Goal: Contribute content: Contribute content

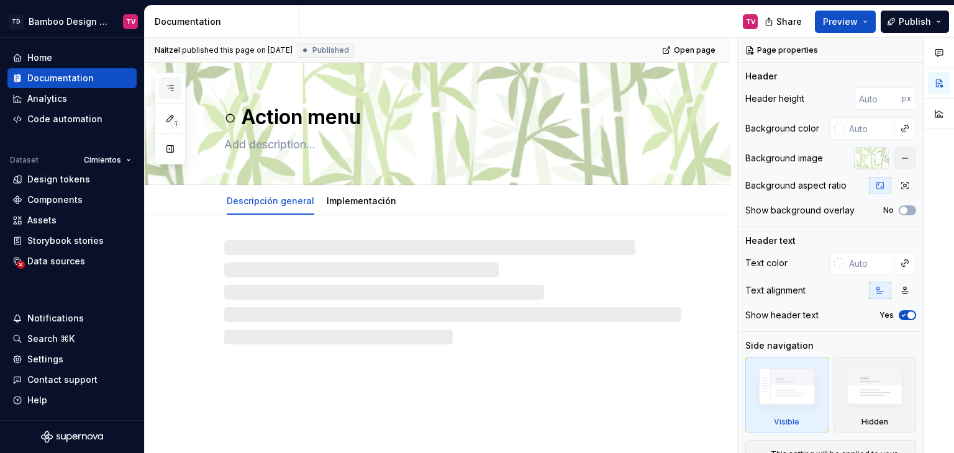
click at [169, 86] on icon "button" at bounding box center [170, 88] width 10 height 10
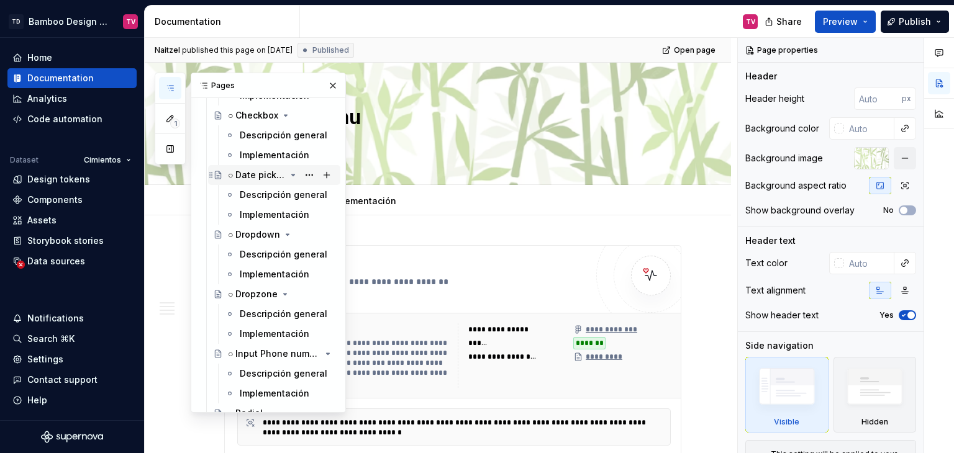
scroll to position [4843, 0]
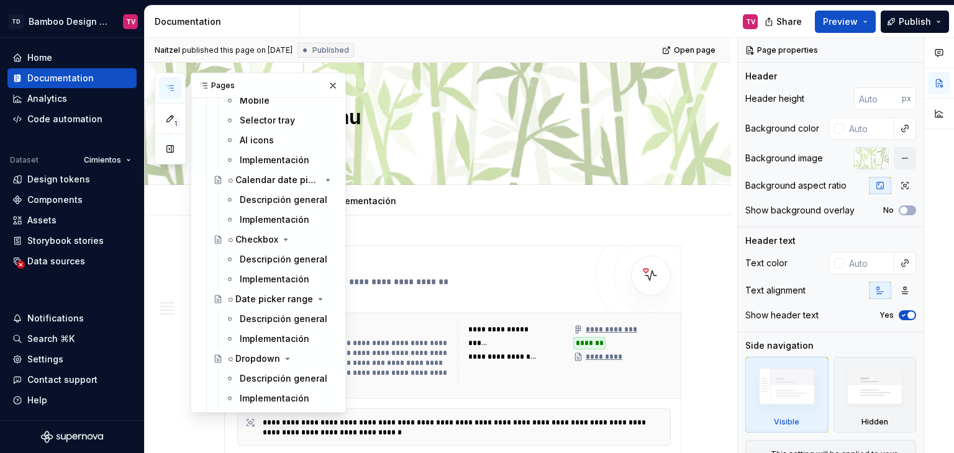
click at [255, 259] on div "Descripción general" at bounding box center [284, 259] width 88 height 12
click at [269, 262] on div "Descripción general" at bounding box center [269, 259] width 58 height 12
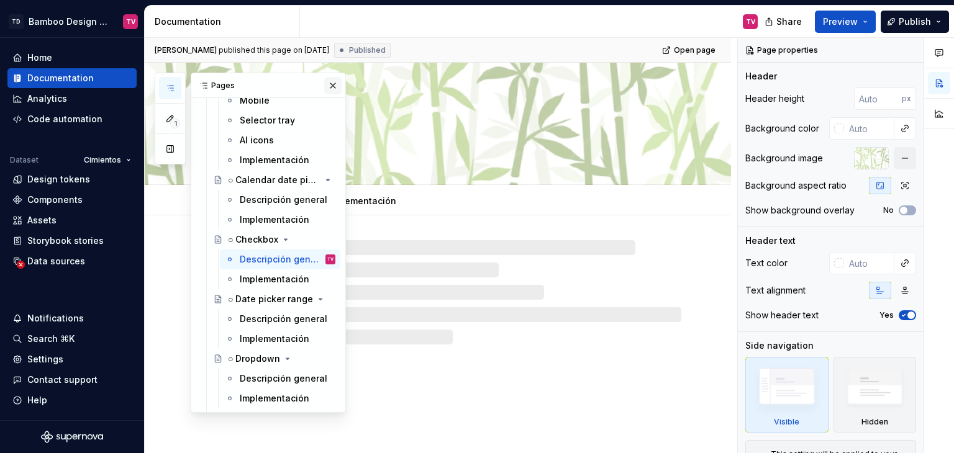
click at [325, 83] on button "button" at bounding box center [332, 85] width 17 height 17
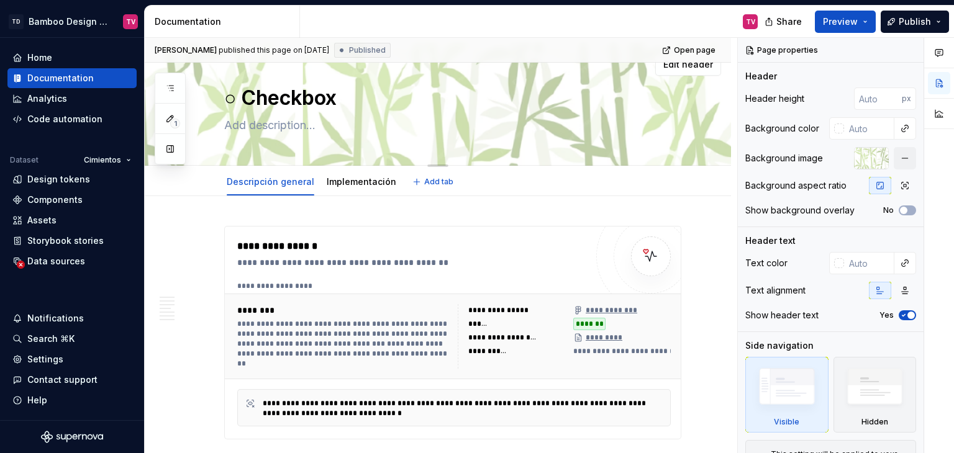
type textarea "*"
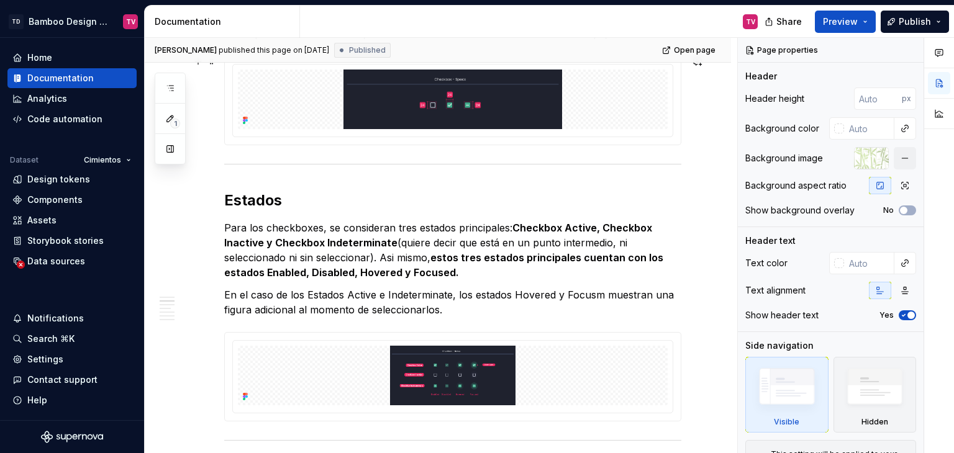
scroll to position [621, 0]
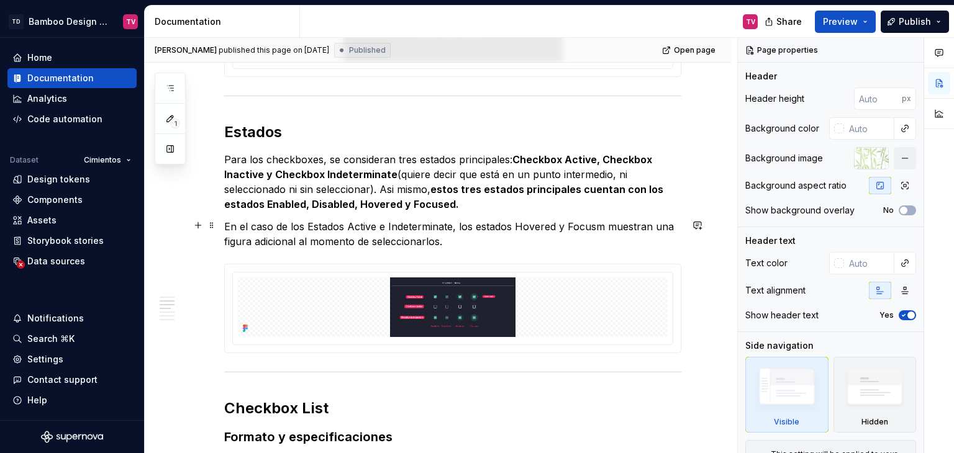
click at [591, 224] on p "En el caso de los Estados Active e Indeterminate, los estados Hovered y Focusm …" at bounding box center [452, 234] width 457 height 30
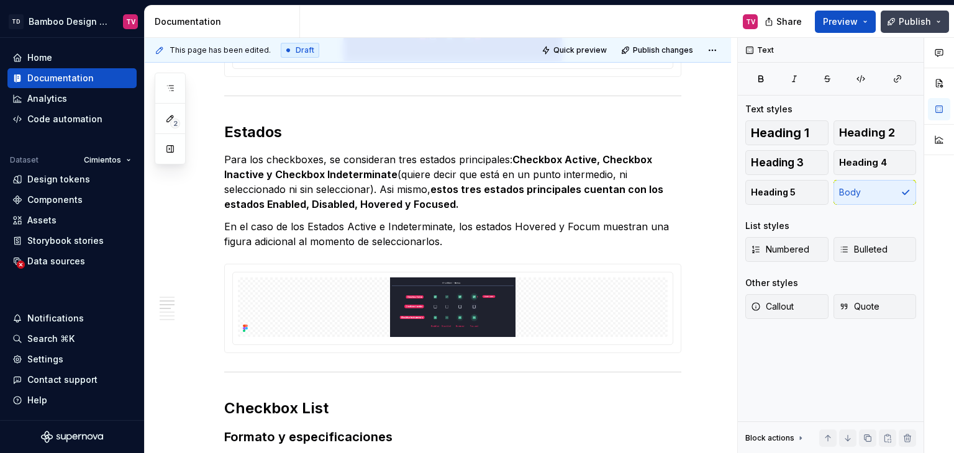
click at [914, 12] on button "Publish" at bounding box center [915, 22] width 68 height 22
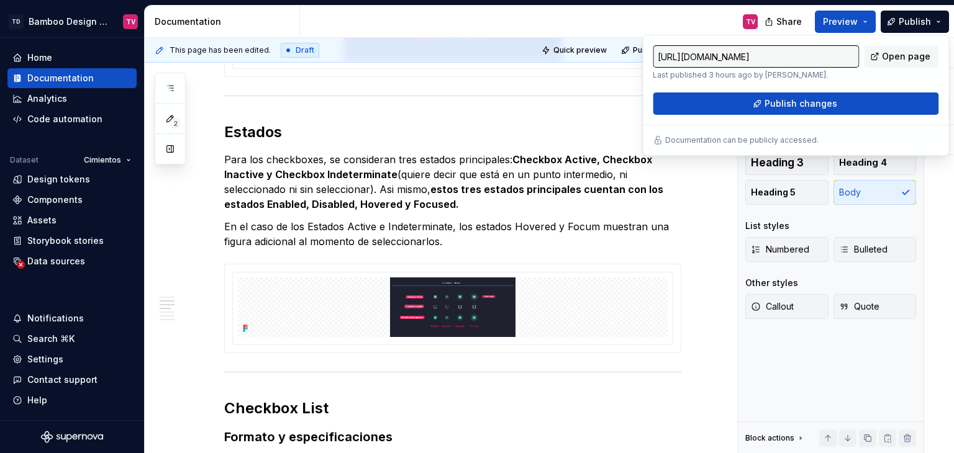
click at [680, 25] on div "TV" at bounding box center [534, 22] width 468 height 32
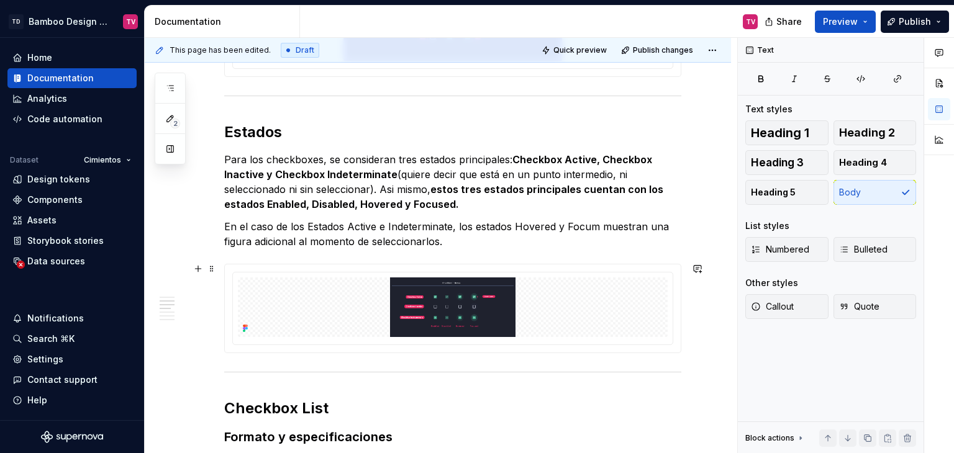
click at [595, 343] on div "**********" at bounding box center [441, 246] width 592 height 416
click at [594, 225] on p "En el caso de los Estados Active e Indeterminate, los estados Hovered y Focum m…" at bounding box center [452, 234] width 457 height 30
click at [907, 25] on span "Publish" at bounding box center [915, 22] width 32 height 12
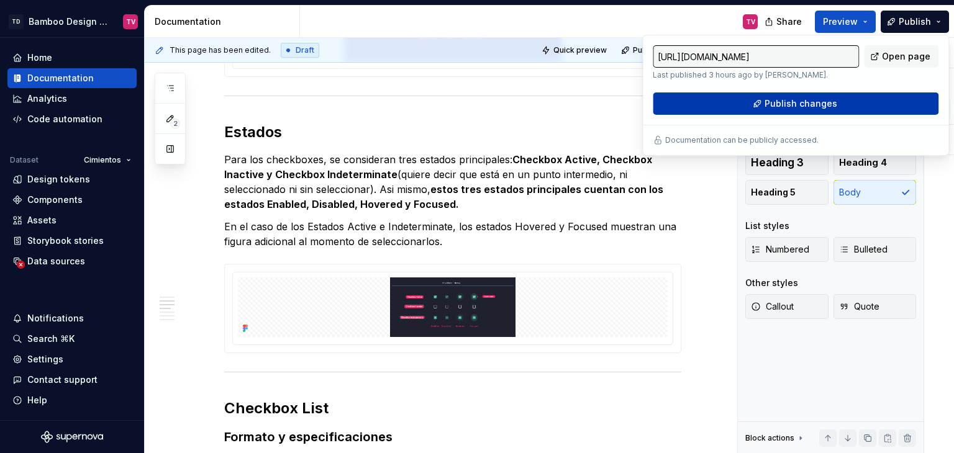
click at [772, 109] on span "Publish changes" at bounding box center [800, 103] width 73 height 12
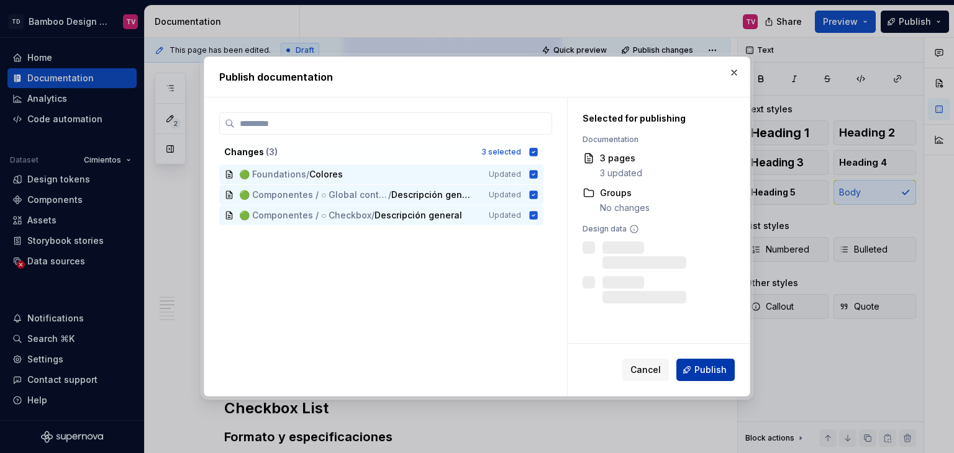
click at [708, 375] on span "Publish" at bounding box center [710, 370] width 32 height 12
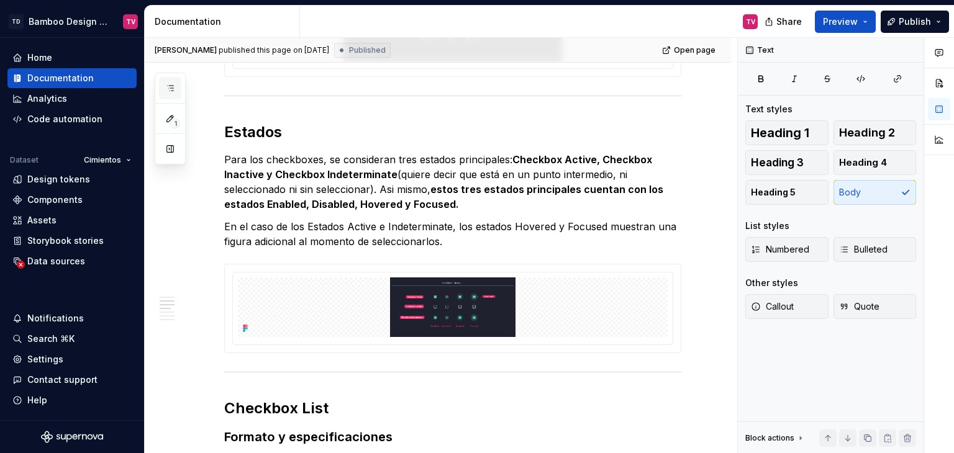
drag, startPoint x: 165, startPoint y: 83, endPoint x: 168, endPoint y: 95, distance: 12.2
click at [165, 83] on icon "button" at bounding box center [170, 88] width 10 height 10
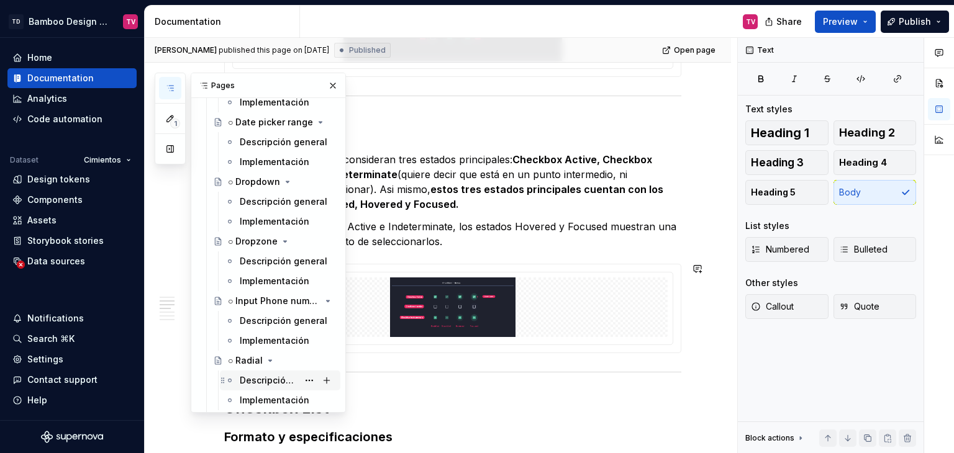
scroll to position [5092, 0]
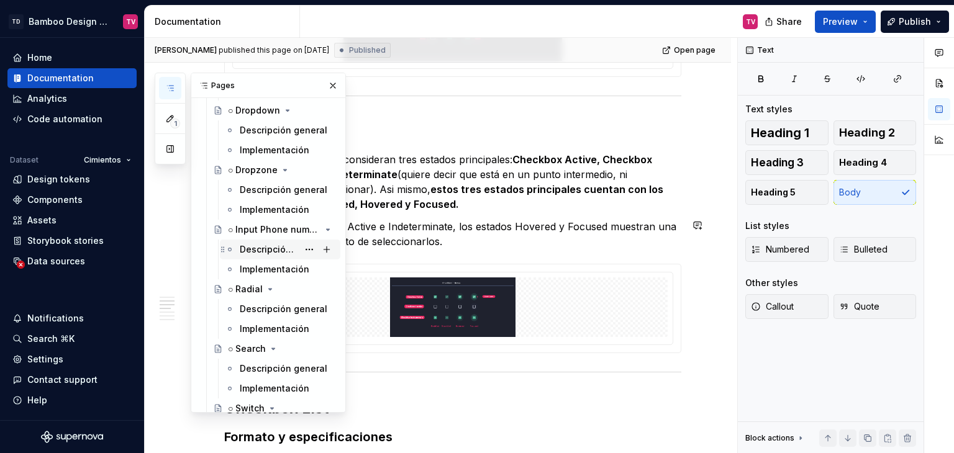
click at [249, 247] on div "Descripción general" at bounding box center [269, 249] width 58 height 12
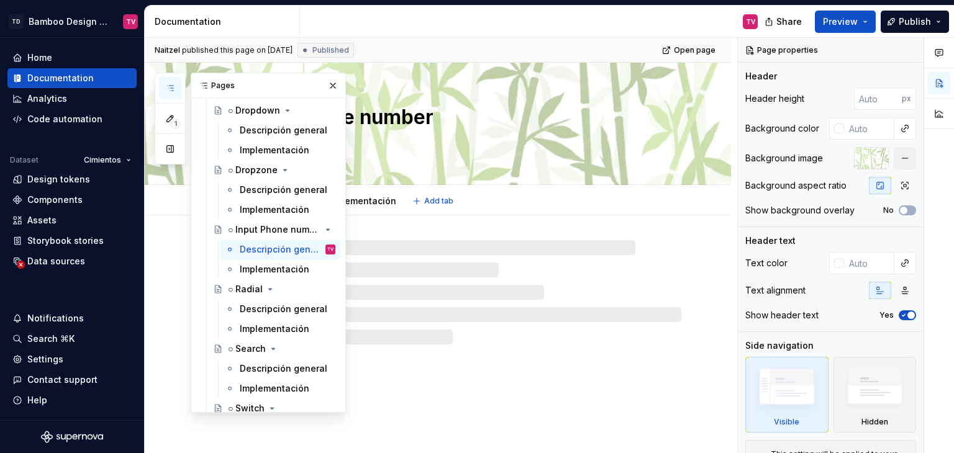
click at [324, 83] on button "button" at bounding box center [332, 85] width 17 height 17
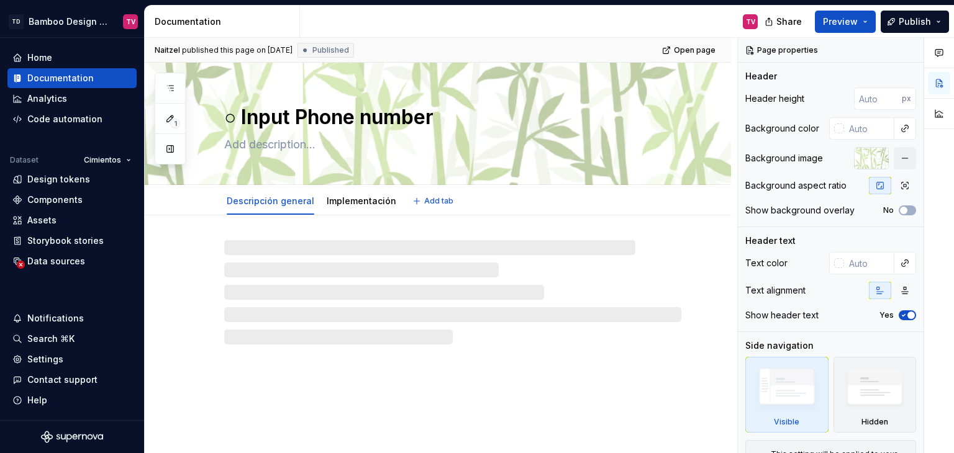
click at [553, 209] on div "Descripción general Implementación Add tab" at bounding box center [453, 201] width 472 height 27
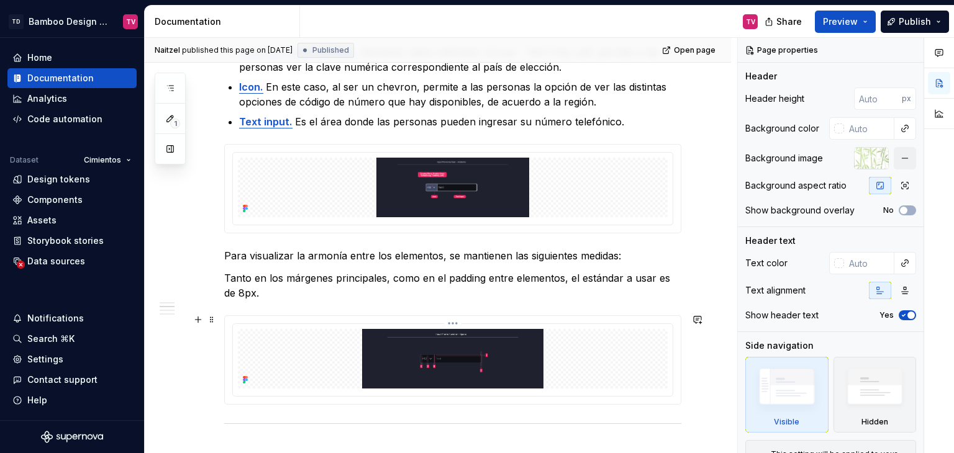
scroll to position [745, 0]
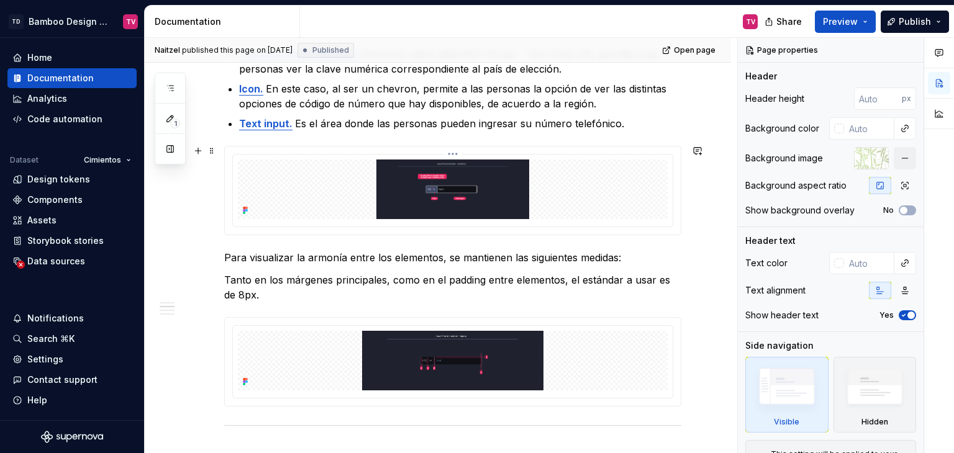
click at [484, 177] on img at bounding box center [453, 190] width 430 height 60
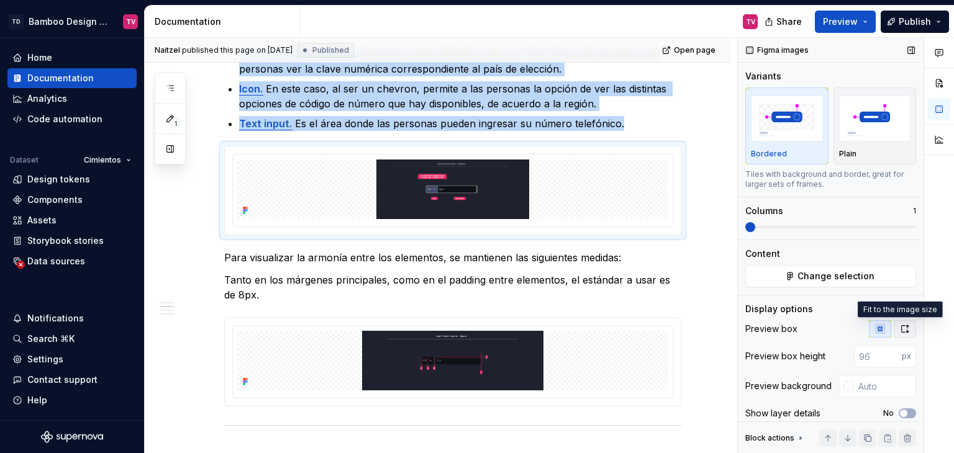
click at [900, 329] on icon "button" at bounding box center [905, 329] width 10 height 10
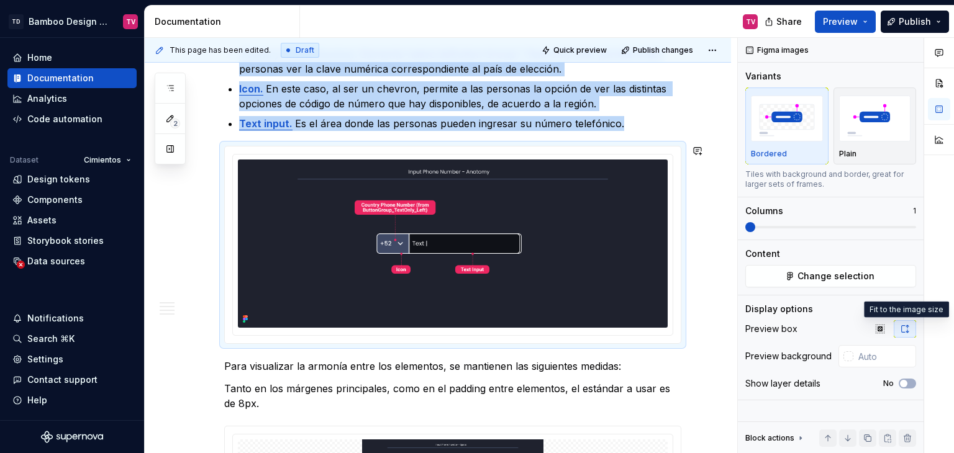
click at [482, 286] on img at bounding box center [453, 244] width 430 height 168
type textarea "*"
click at [455, 153] on html "TD Bamboo Design System TV Home Documentation Analytics Code automation Dataset…" at bounding box center [477, 226] width 954 height 453
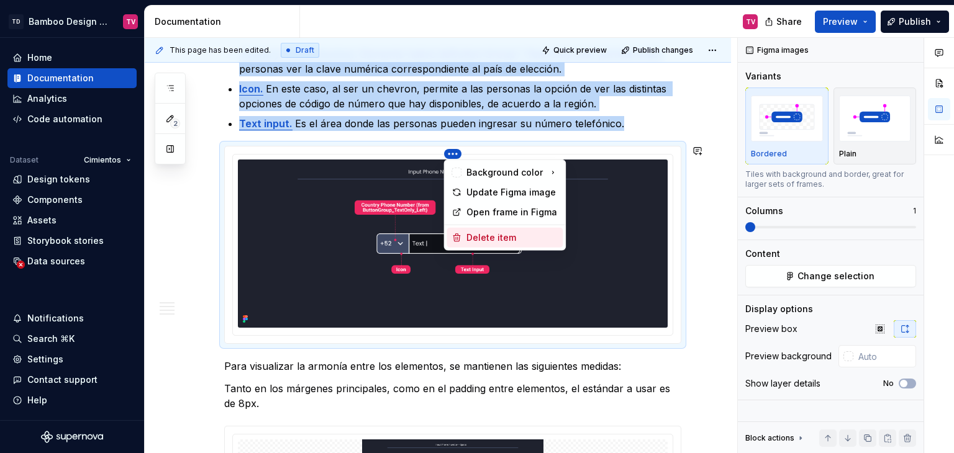
click at [487, 237] on div "Delete item" at bounding box center [511, 238] width 91 height 12
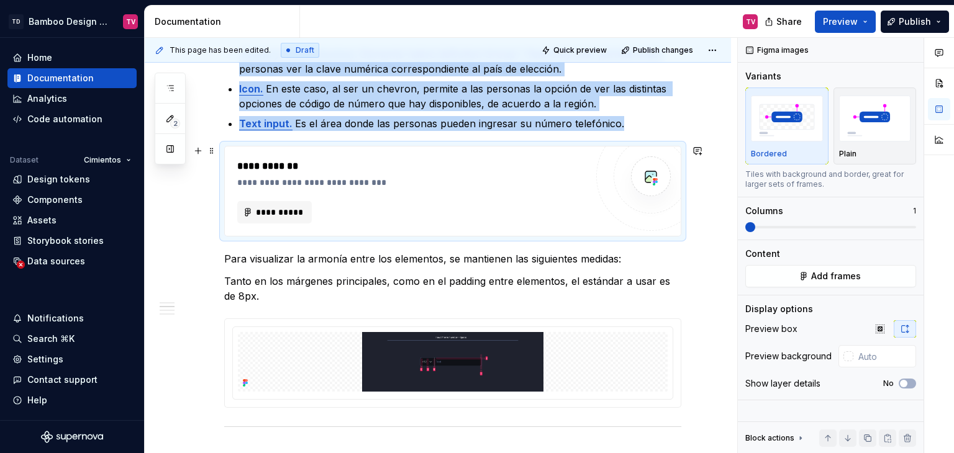
click at [517, 206] on div "**********" at bounding box center [411, 212] width 349 height 22
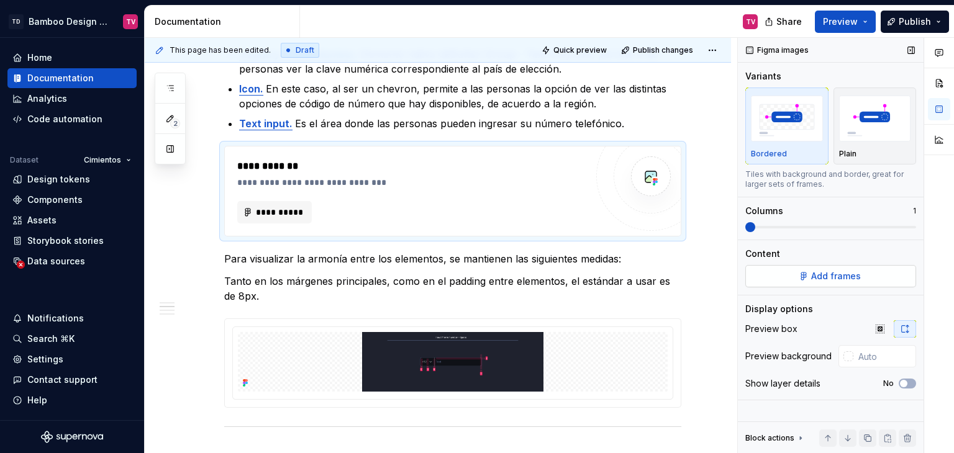
click at [836, 272] on span "Add frames" at bounding box center [836, 276] width 50 height 12
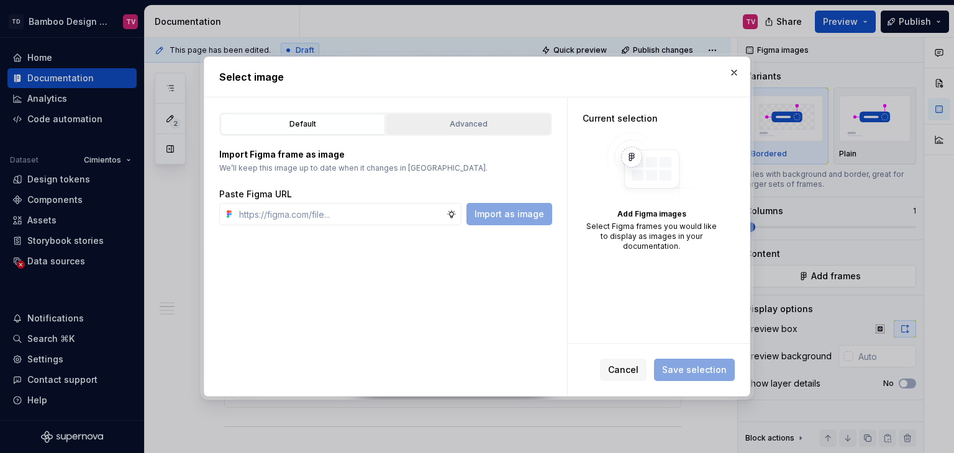
click at [469, 127] on div "Advanced" at bounding box center [469, 124] width 156 height 12
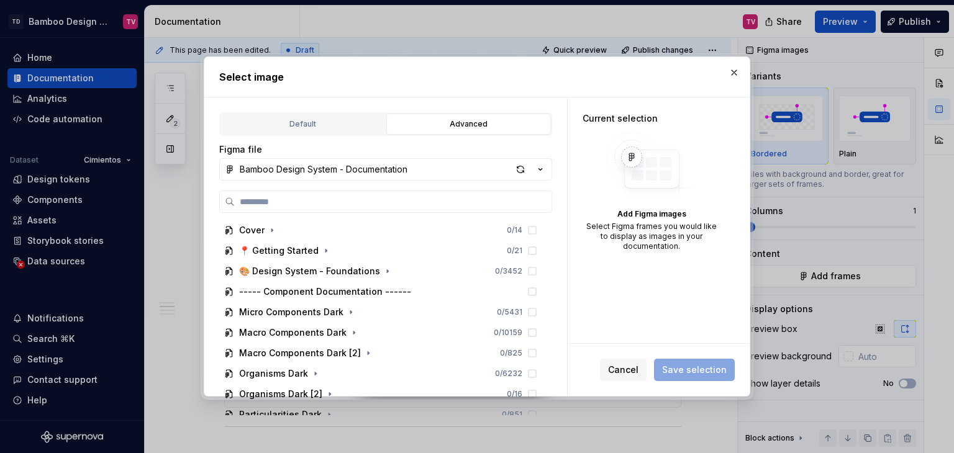
click at [378, 199] on input "search" at bounding box center [393, 202] width 317 height 12
type input "**********"
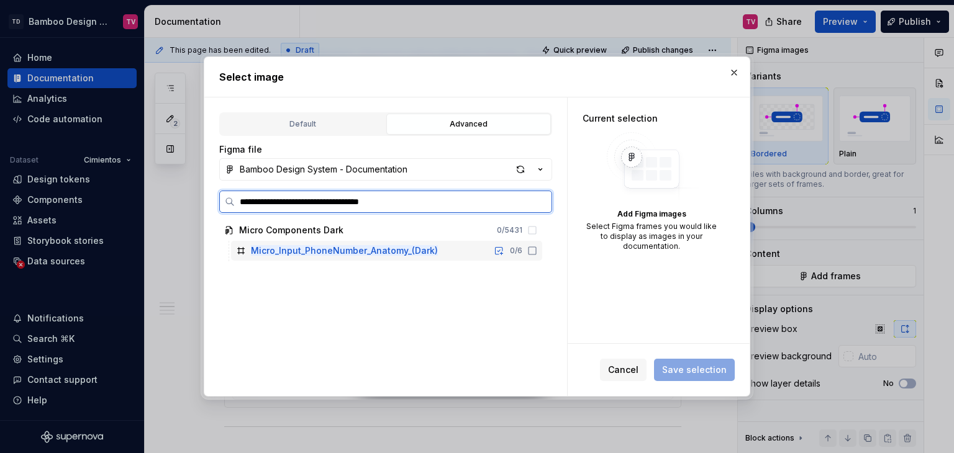
click at [532, 250] on icon at bounding box center [532, 251] width 10 height 10
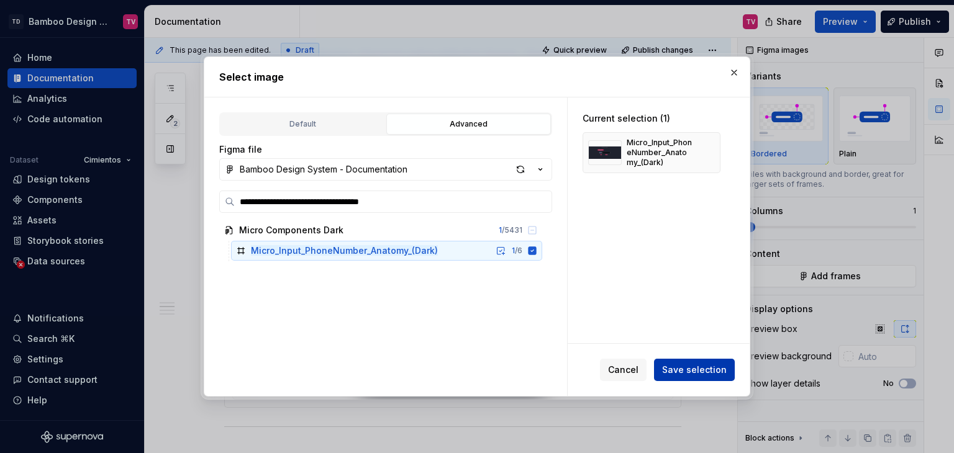
click at [714, 374] on span "Save selection" at bounding box center [694, 370] width 65 height 12
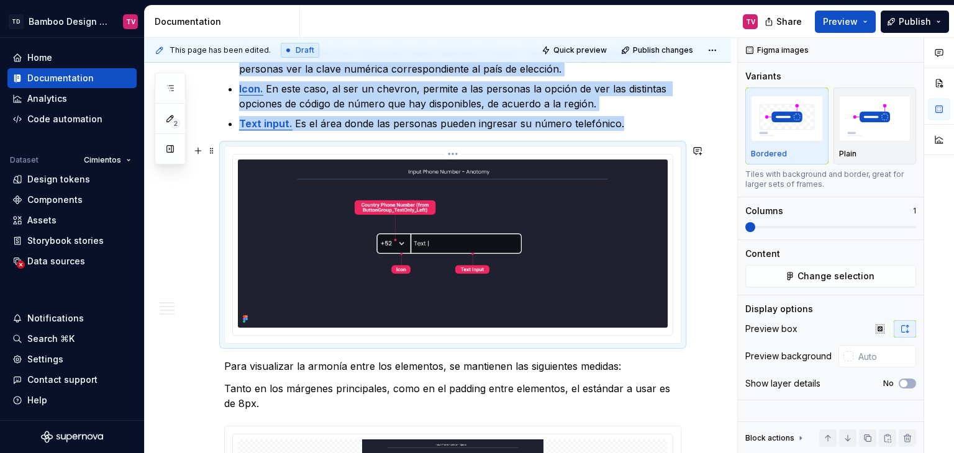
click at [549, 212] on img at bounding box center [453, 244] width 430 height 168
click at [876, 324] on icon "button" at bounding box center [880, 329] width 10 height 10
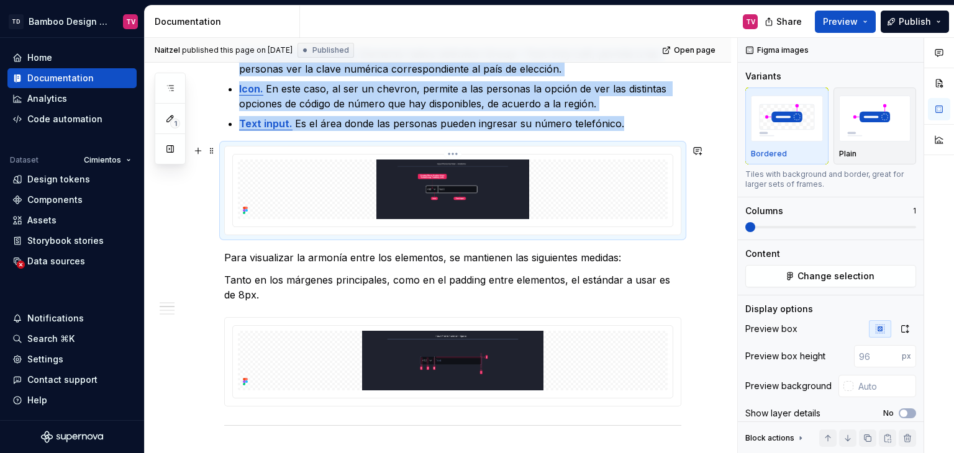
scroll to position [994, 0]
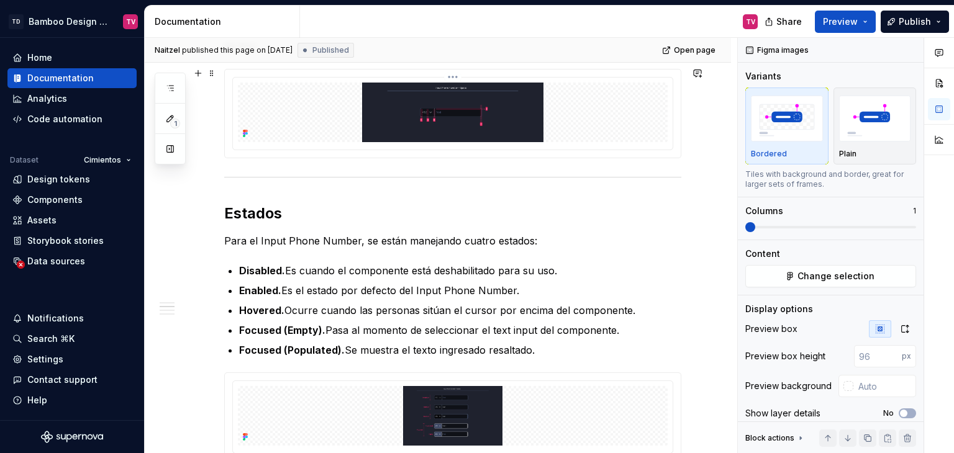
click at [506, 126] on img at bounding box center [453, 113] width 430 height 60
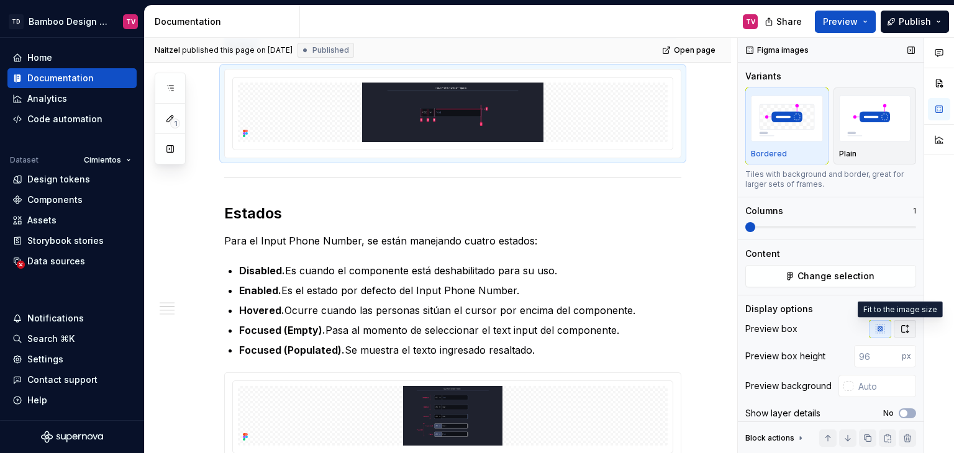
click at [902, 329] on icon "button" at bounding box center [905, 329] width 10 height 10
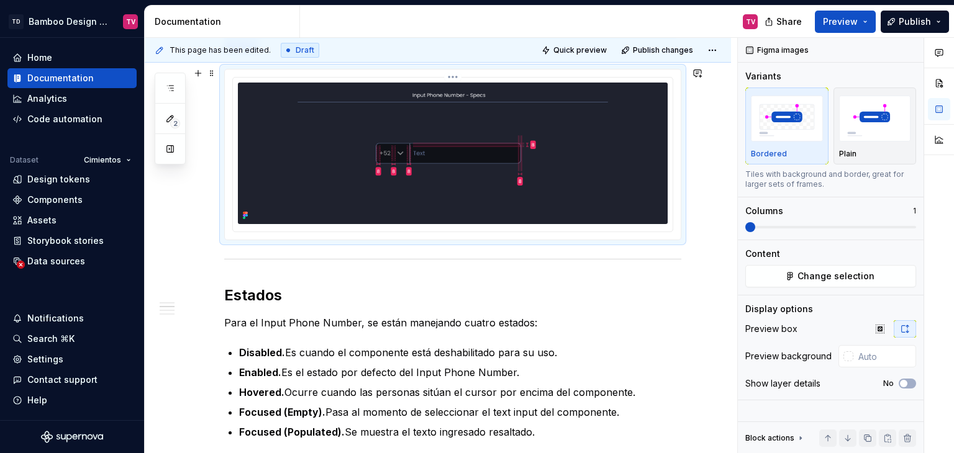
type textarea "*"
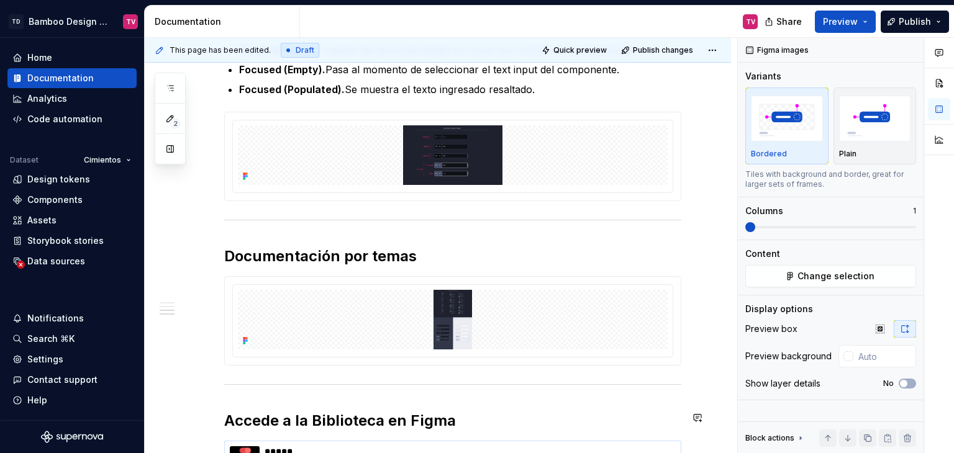
scroll to position [1272, 0]
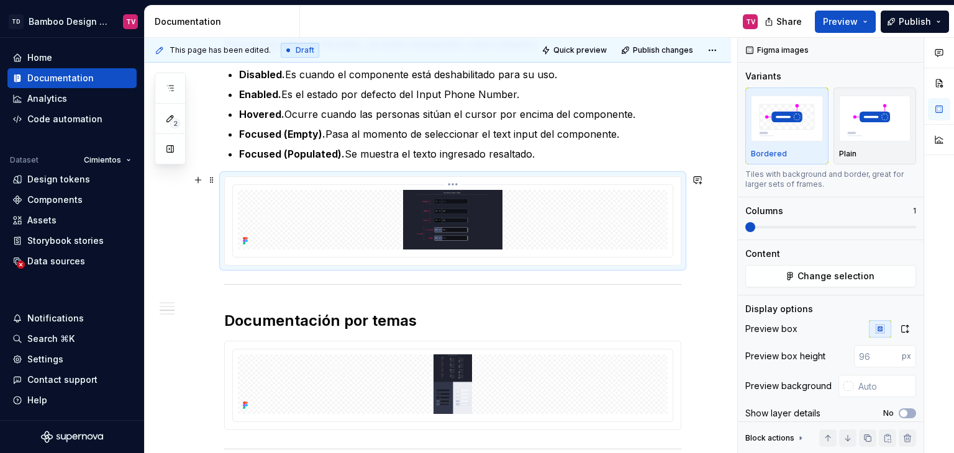
click at [525, 211] on img at bounding box center [453, 220] width 430 height 60
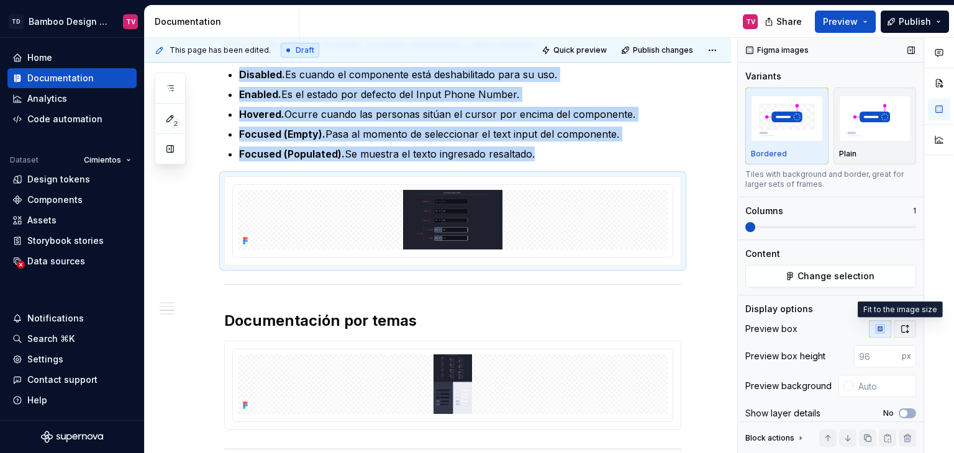
click at [900, 325] on icon "button" at bounding box center [905, 329] width 10 height 10
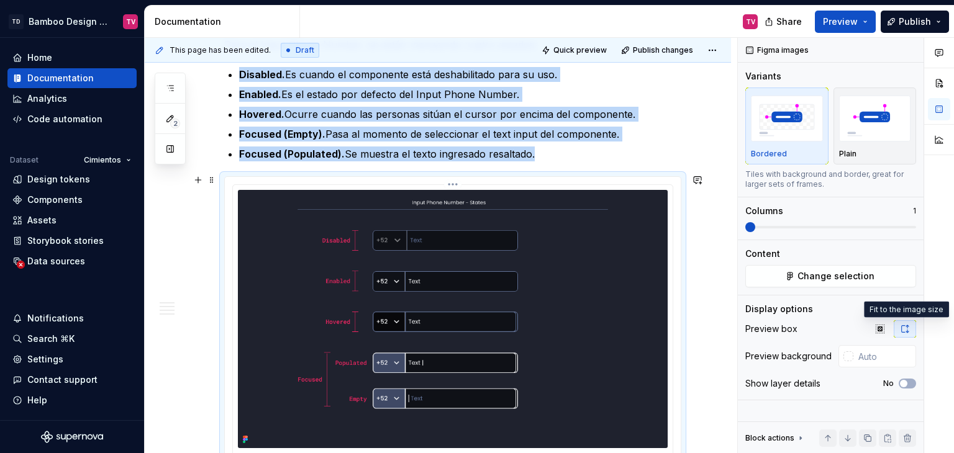
click at [551, 286] on img at bounding box center [453, 319] width 430 height 258
type textarea "*"
click at [454, 183] on html "TD Bamboo Design System TV Home Documentation Analytics Code automation Dataset…" at bounding box center [477, 226] width 954 height 453
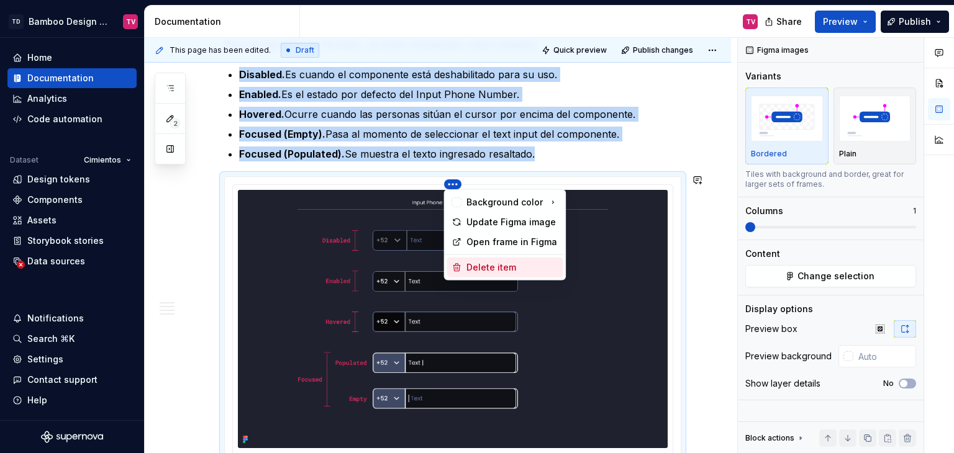
click at [497, 274] on div "Delete item" at bounding box center [504, 268] width 116 height 20
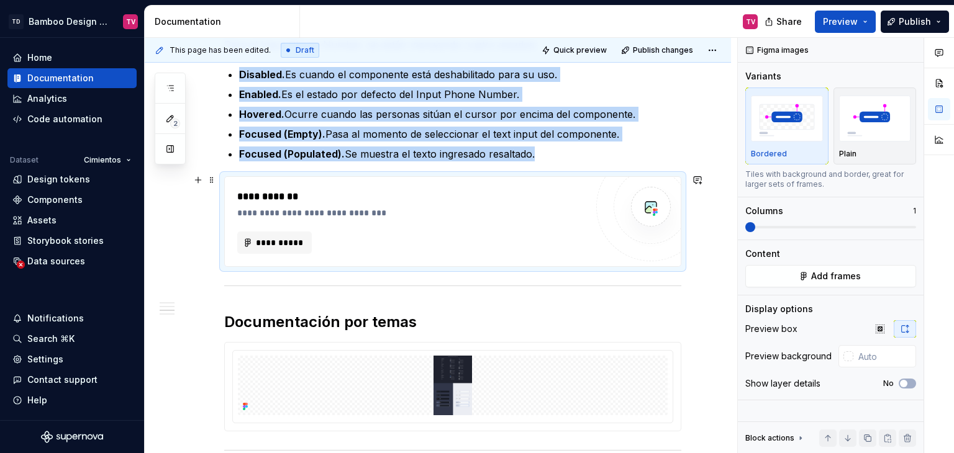
click at [452, 245] on div "**********" at bounding box center [411, 243] width 349 height 22
click at [838, 276] on span "Add frames" at bounding box center [836, 276] width 50 height 12
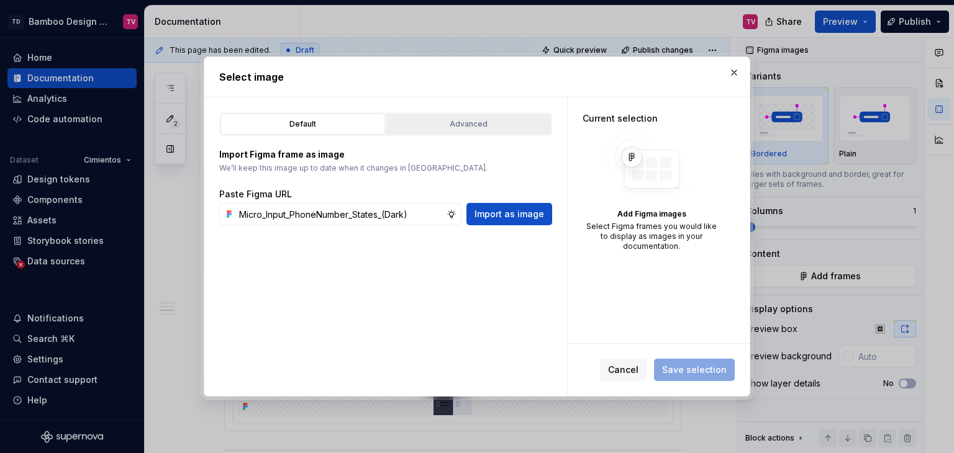
type input "Micro_Input_PhoneNumber_States_(Dark)"
click at [439, 114] on button "Advanced" at bounding box center [468, 124] width 165 height 21
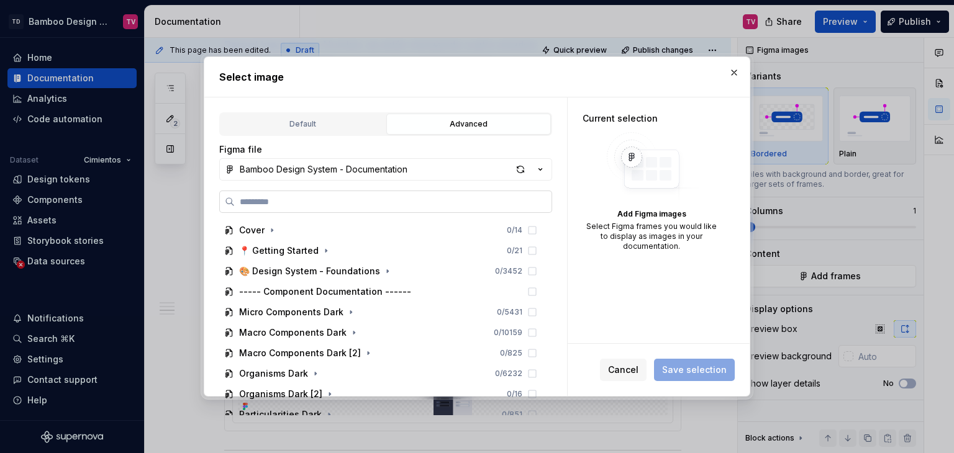
click at [446, 194] on label at bounding box center [385, 202] width 333 height 22
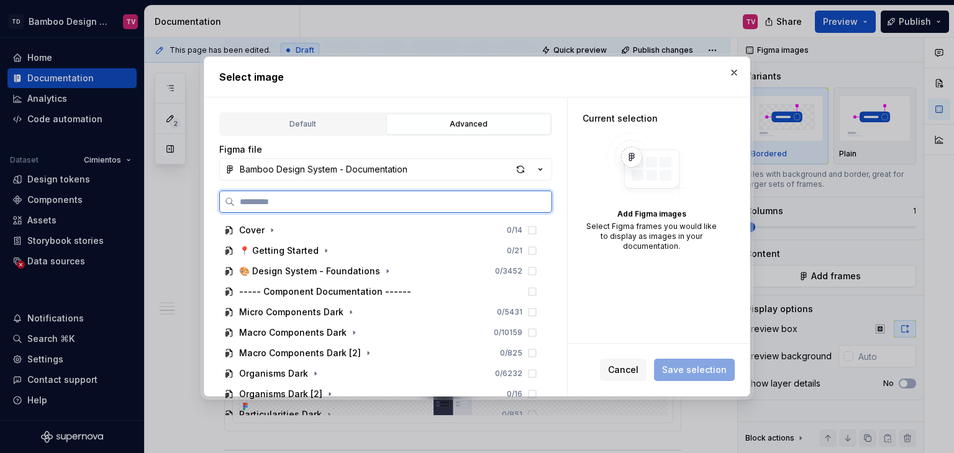
click at [446, 196] on input "search" at bounding box center [393, 202] width 317 height 12
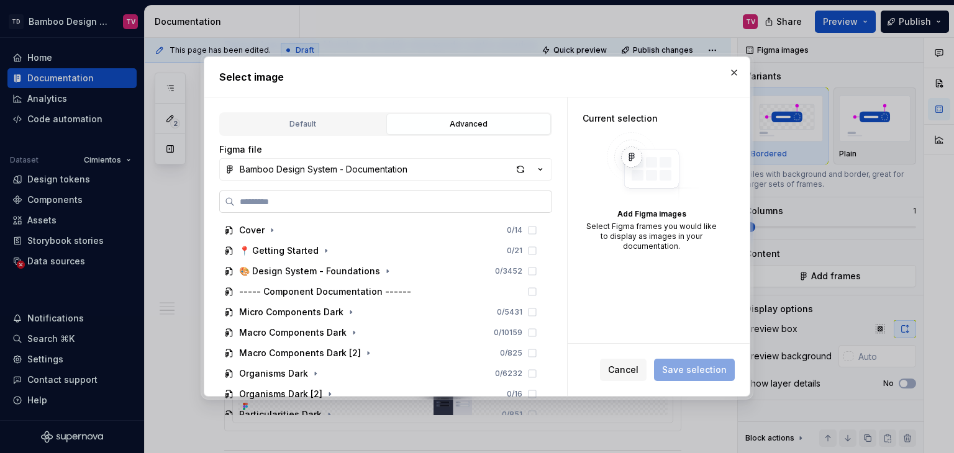
click at [432, 209] on label at bounding box center [385, 202] width 333 height 22
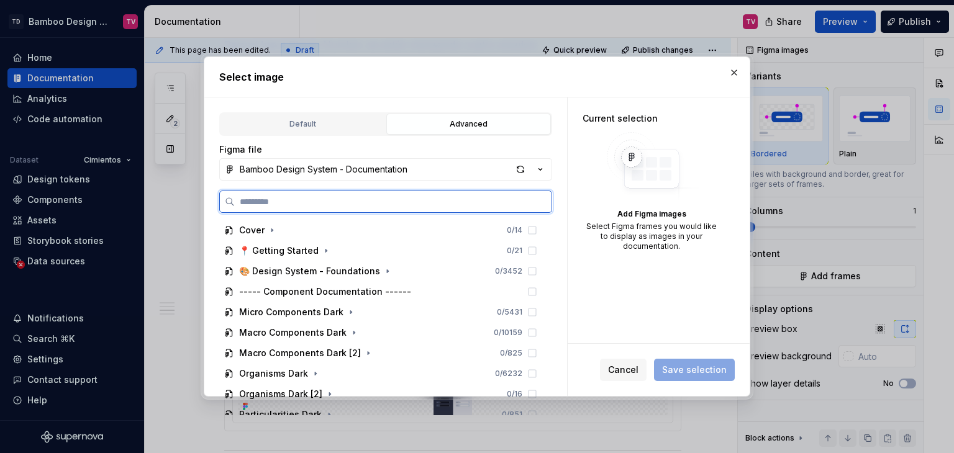
click at [432, 208] on input "search" at bounding box center [393, 202] width 317 height 12
paste input "**********"
type input "**********"
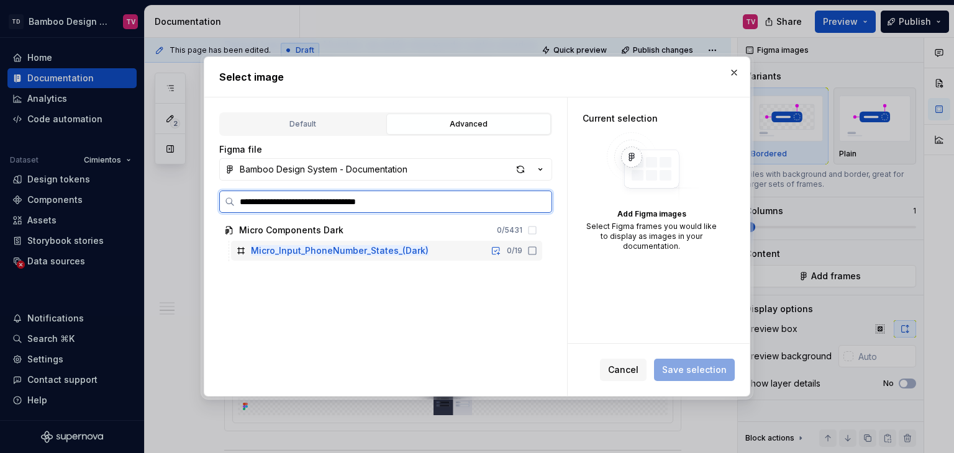
drag, startPoint x: 531, startPoint y: 252, endPoint x: 675, endPoint y: 347, distance: 172.6
click at [531, 253] on icon at bounding box center [532, 251] width 10 height 10
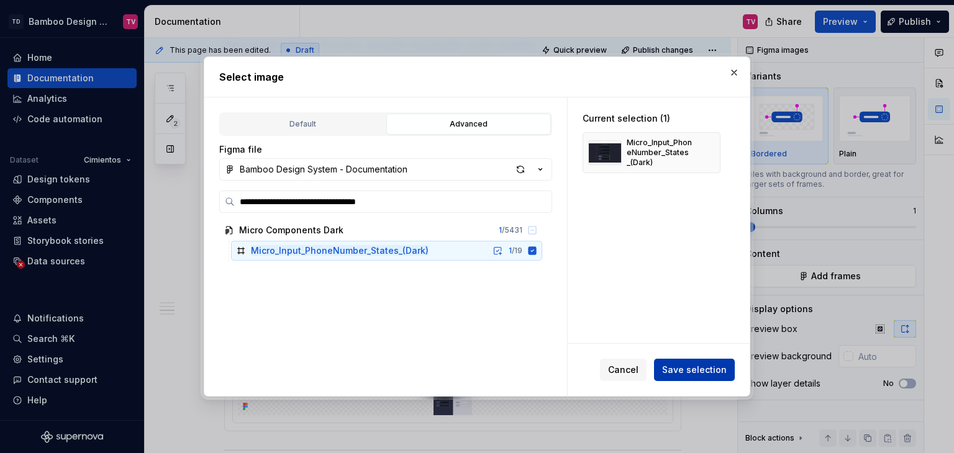
click at [687, 367] on span "Save selection" at bounding box center [694, 370] width 65 height 12
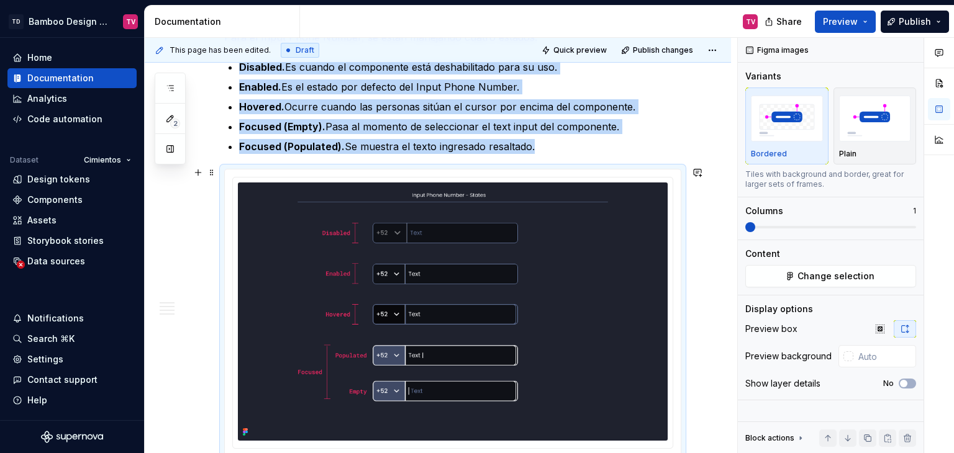
scroll to position [1403, 0]
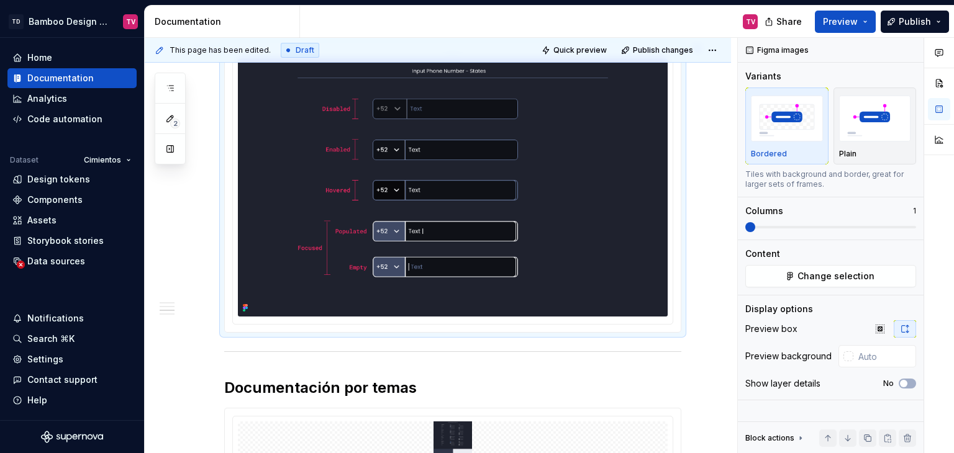
click at [600, 245] on img at bounding box center [453, 187] width 430 height 258
click at [902, 11] on button "Publish" at bounding box center [915, 22] width 68 height 22
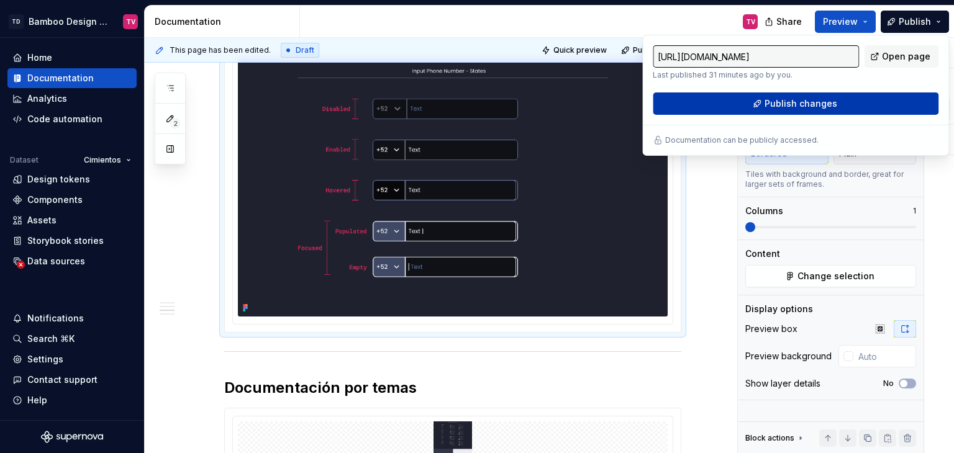
click at [800, 101] on span "Publish changes" at bounding box center [800, 103] width 73 height 12
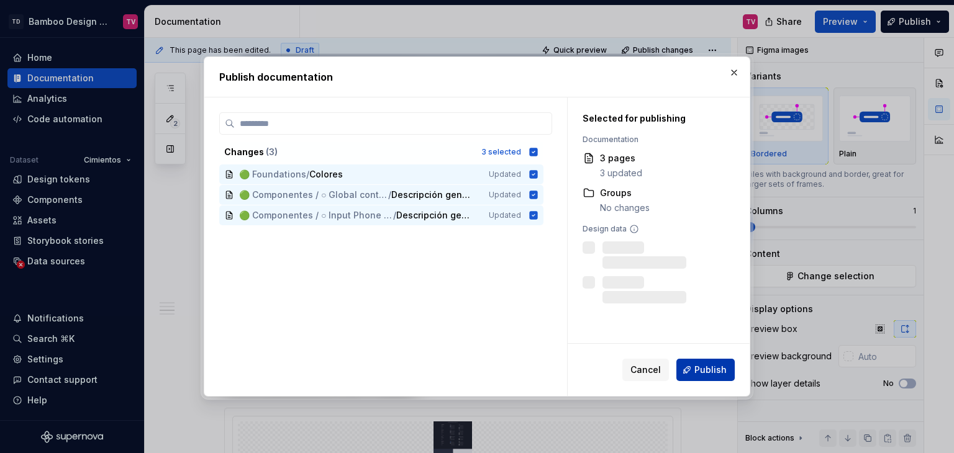
click at [697, 371] on span "Publish" at bounding box center [710, 370] width 32 height 12
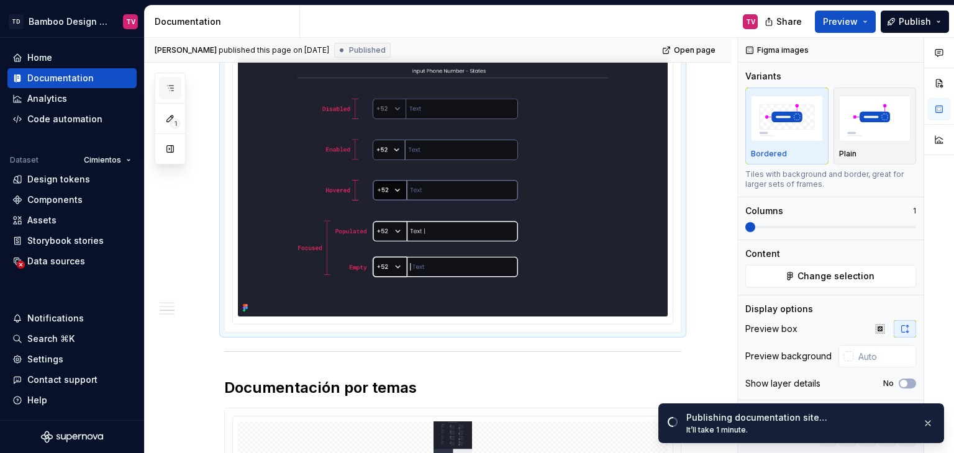
click at [165, 87] on icon "button" at bounding box center [170, 88] width 10 height 10
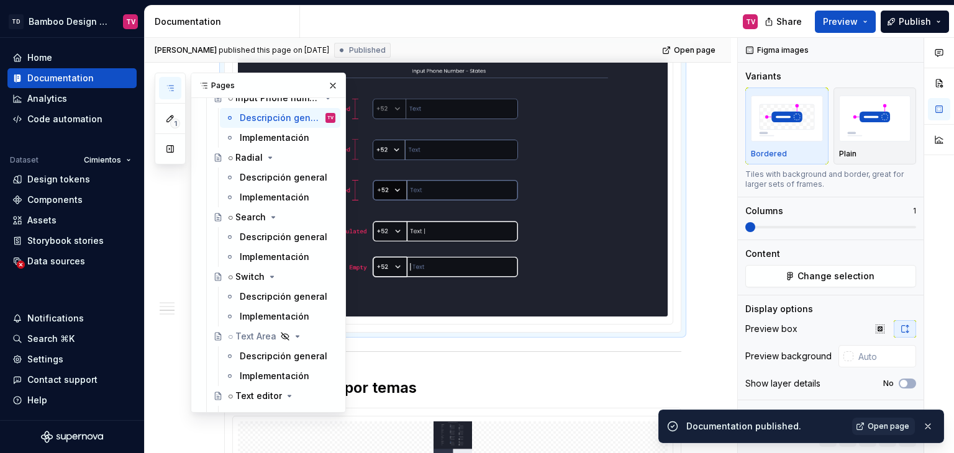
scroll to position [5216, 0]
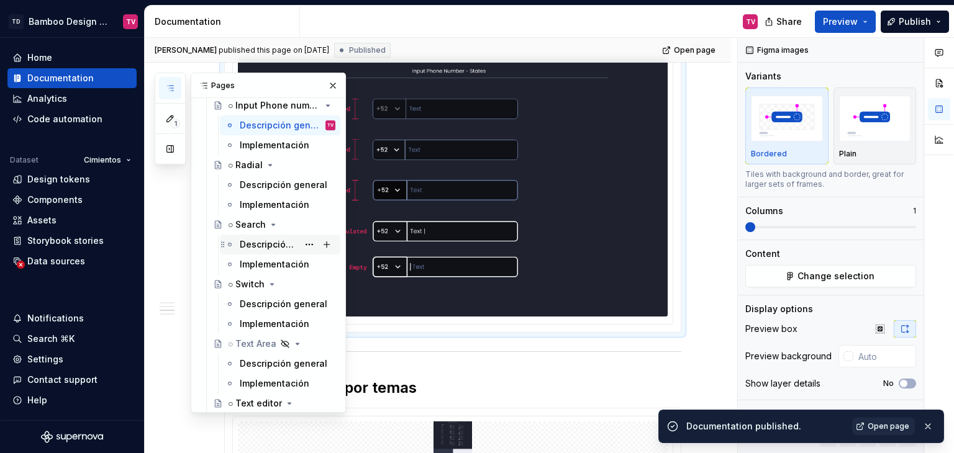
click at [257, 244] on div "Descripción general" at bounding box center [269, 244] width 58 height 12
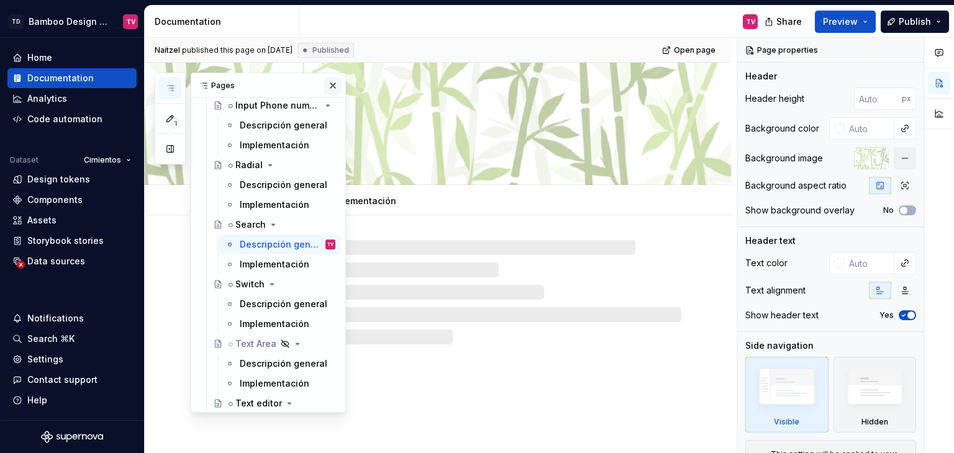
click at [325, 86] on button "button" at bounding box center [332, 85] width 17 height 17
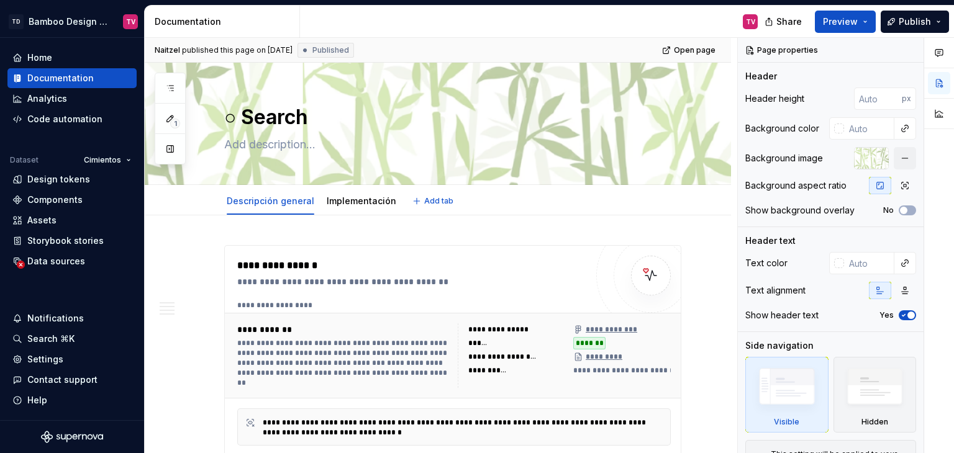
type textarea "*"
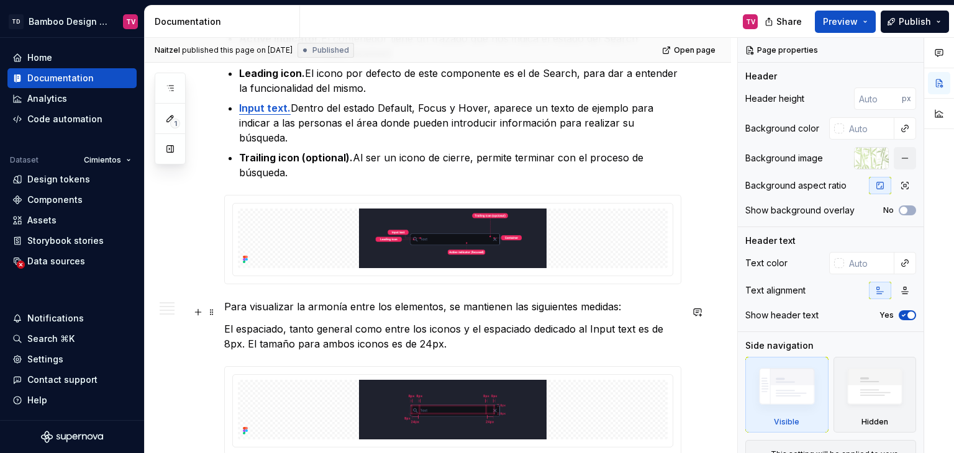
scroll to position [994, 0]
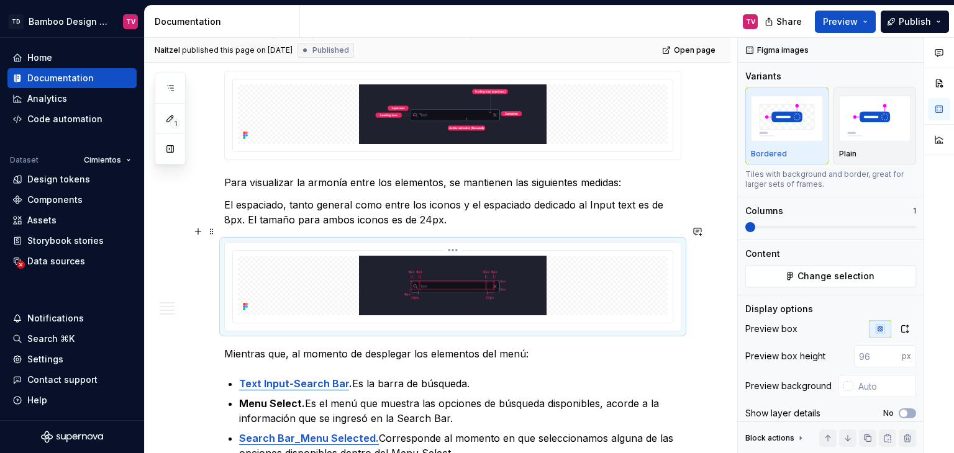
click at [460, 256] on img at bounding box center [453, 286] width 430 height 60
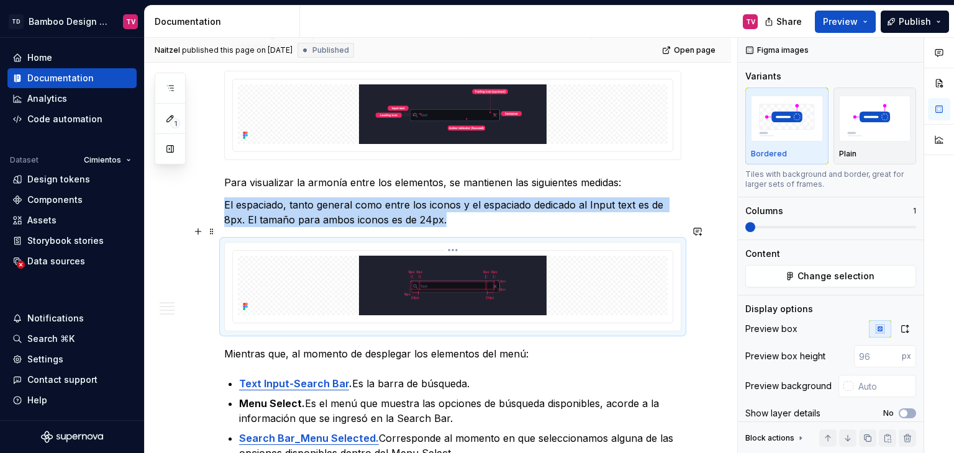
click at [450, 232] on html "TD Bamboo Design System TV Home Documentation Analytics Code automation Dataset…" at bounding box center [477, 226] width 954 height 453
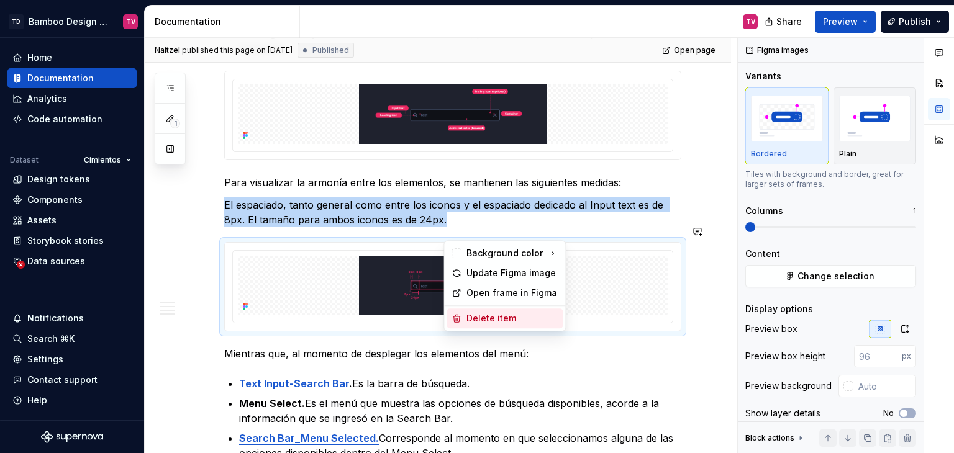
click at [469, 314] on div "Delete item" at bounding box center [511, 318] width 91 height 12
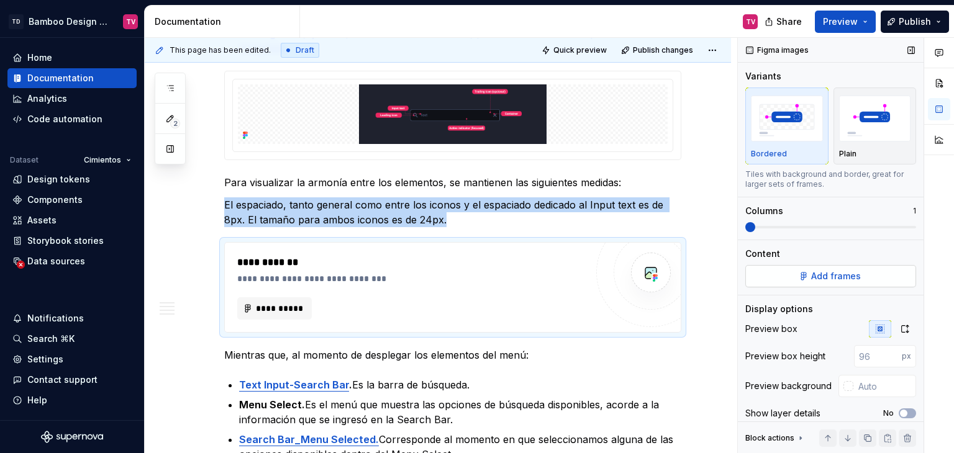
click at [850, 281] on span "Add frames" at bounding box center [836, 276] width 50 height 12
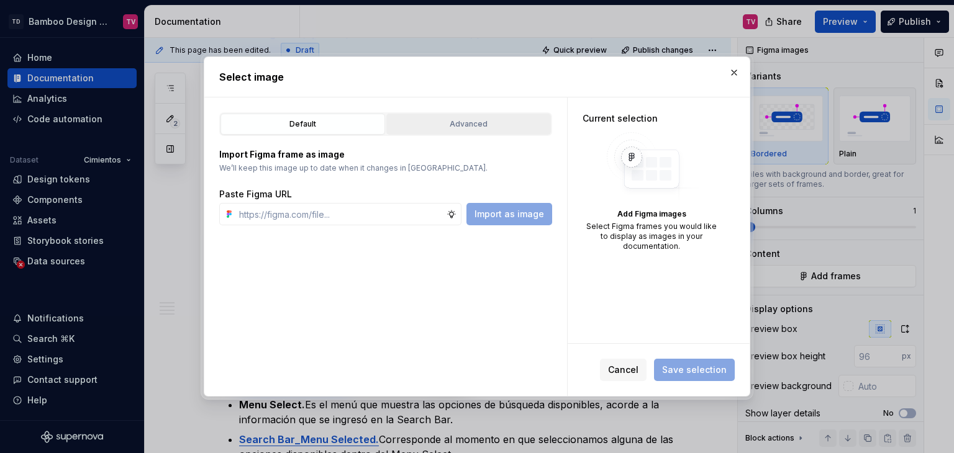
click at [462, 119] on div "Advanced" at bounding box center [469, 124] width 156 height 12
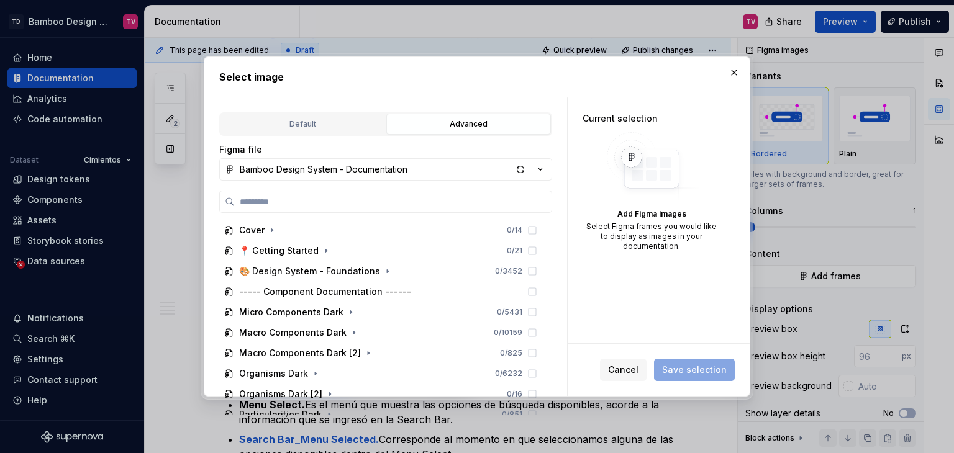
click at [387, 203] on input "search" at bounding box center [393, 202] width 317 height 12
type input "**********"
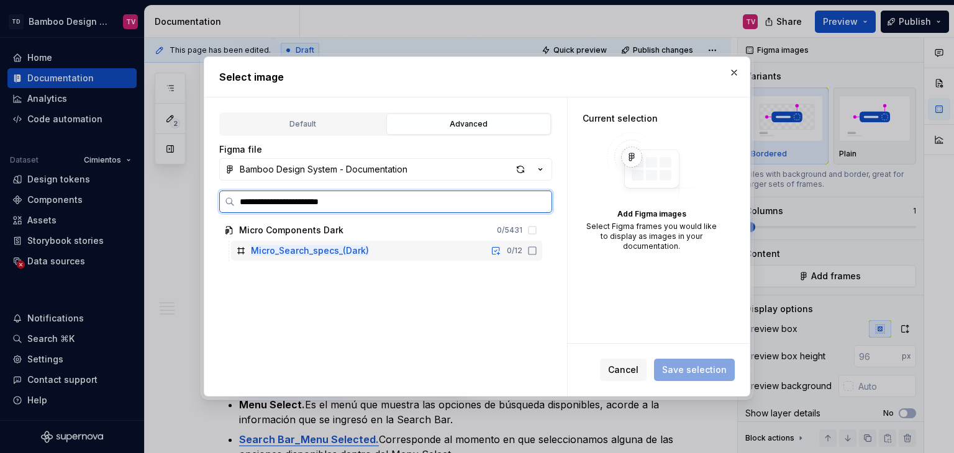
click at [532, 252] on icon at bounding box center [532, 251] width 10 height 10
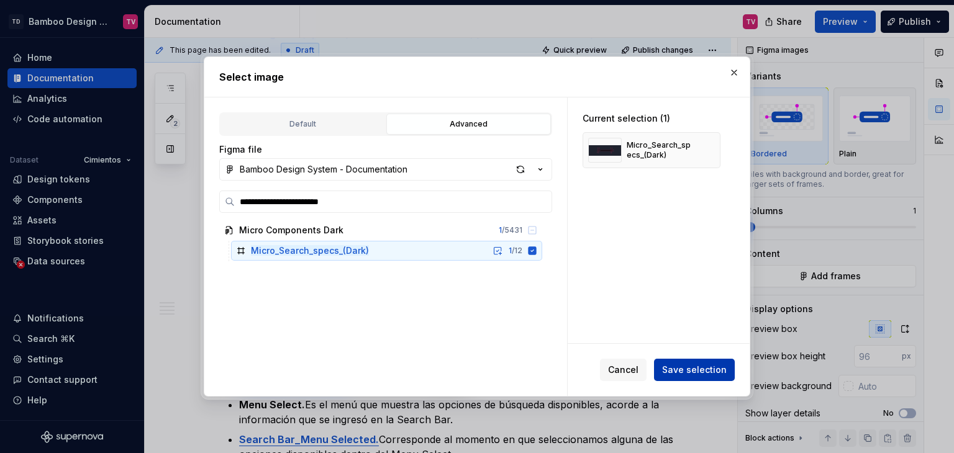
click at [676, 368] on span "Save selection" at bounding box center [694, 370] width 65 height 12
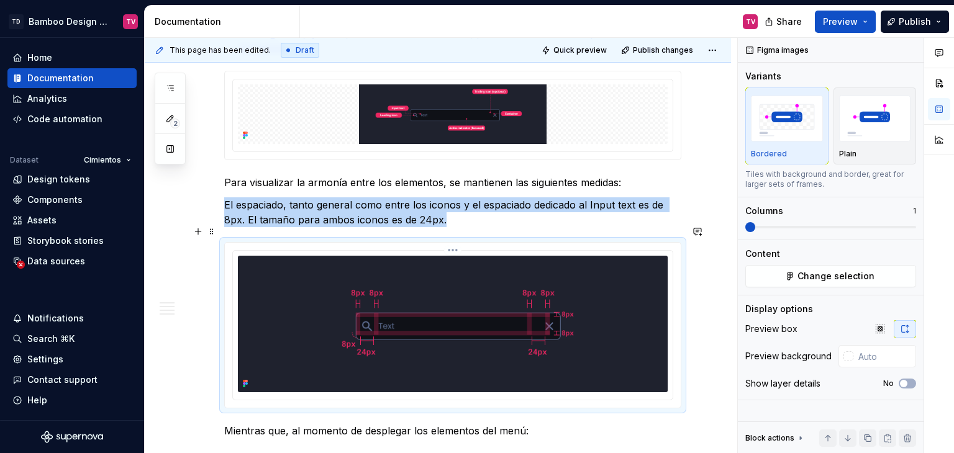
click at [432, 271] on img at bounding box center [453, 324] width 430 height 137
click at [879, 328] on icon "button" at bounding box center [880, 329] width 10 height 10
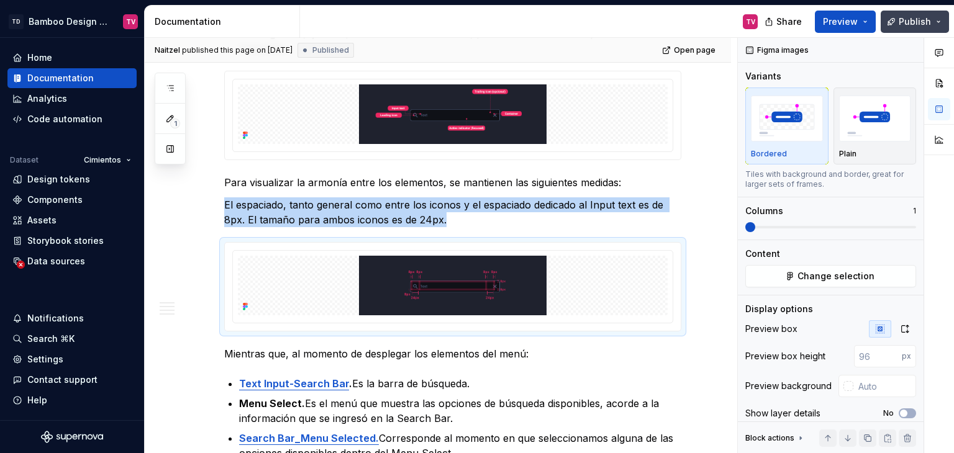
click at [907, 27] on button "Publish" at bounding box center [915, 22] width 68 height 22
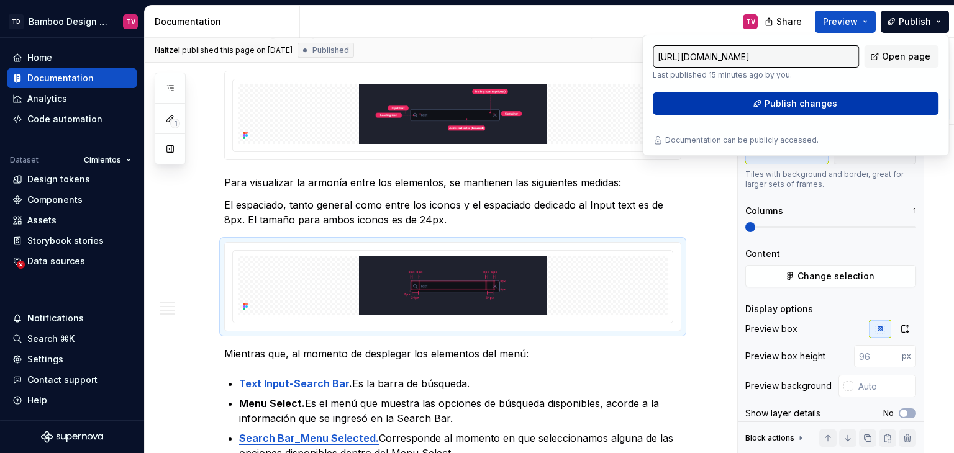
click at [810, 99] on span "Publish changes" at bounding box center [800, 103] width 73 height 12
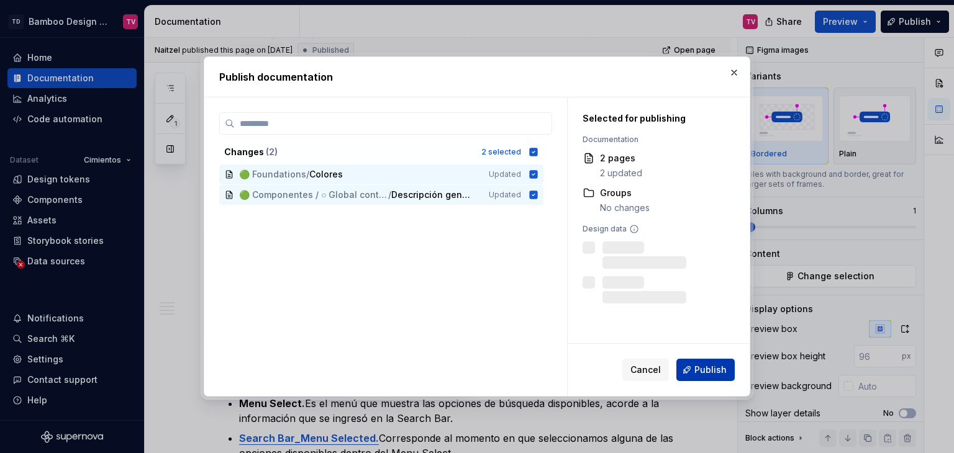
click at [704, 366] on span "Publish" at bounding box center [710, 370] width 32 height 12
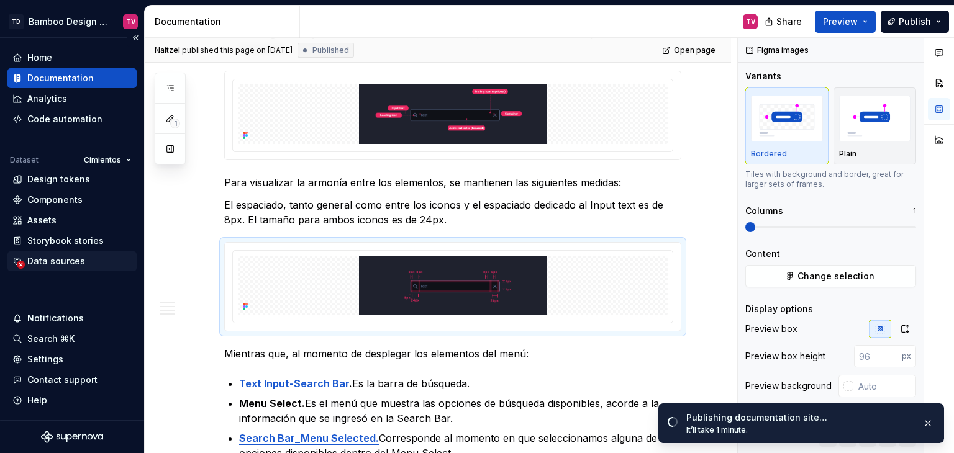
click at [50, 263] on div "Data sources" at bounding box center [56, 261] width 58 height 12
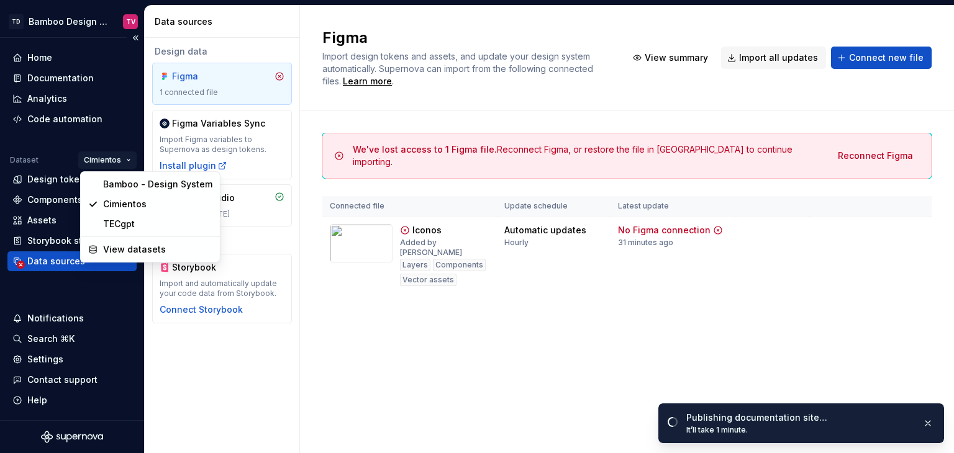
click at [124, 157] on html "TD Bamboo Design System TV Home Documentation Analytics Code automation Dataset…" at bounding box center [477, 226] width 954 height 453
click at [129, 179] on div "Bamboo - Design System" at bounding box center [157, 184] width 109 height 12
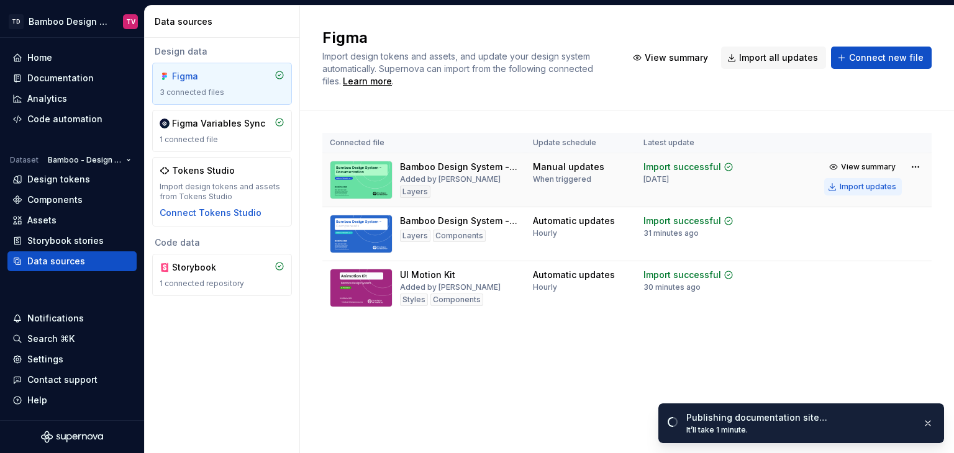
click at [882, 188] on div "Import updates" at bounding box center [868, 187] width 57 height 10
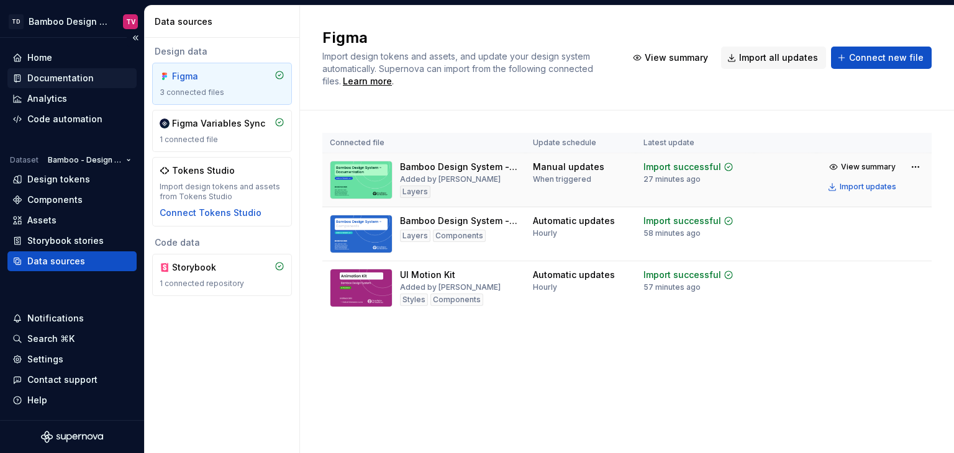
click at [84, 75] on div "Documentation" at bounding box center [60, 78] width 66 height 12
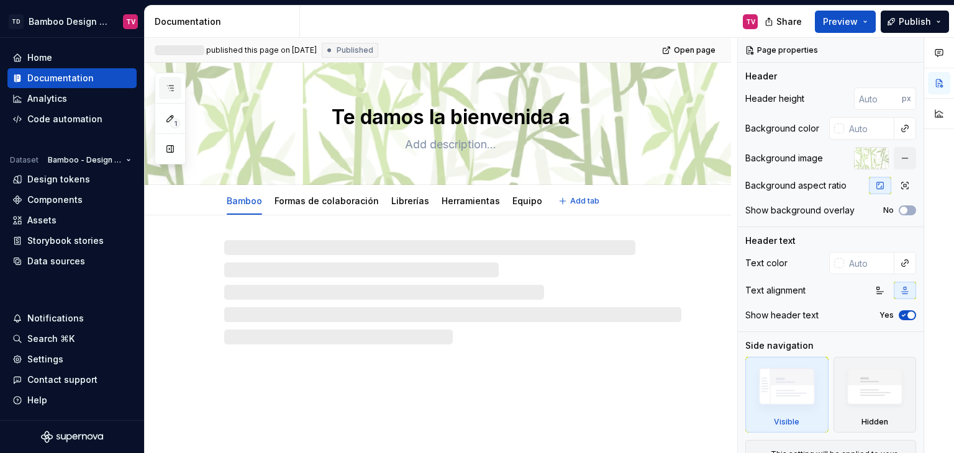
click at [169, 79] on button "button" at bounding box center [170, 88] width 22 height 22
click at [169, 87] on icon "button" at bounding box center [170, 88] width 10 height 10
click at [170, 89] on icon "button" at bounding box center [170, 88] width 10 height 10
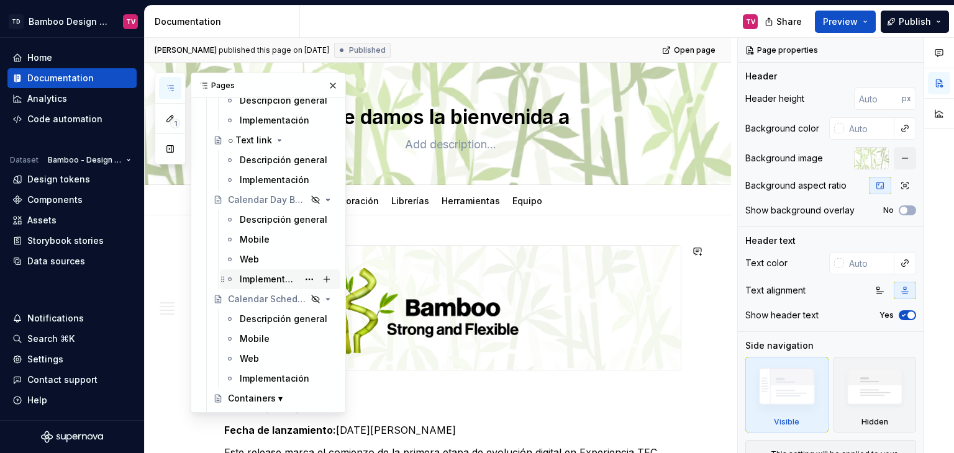
scroll to position [2298, 0]
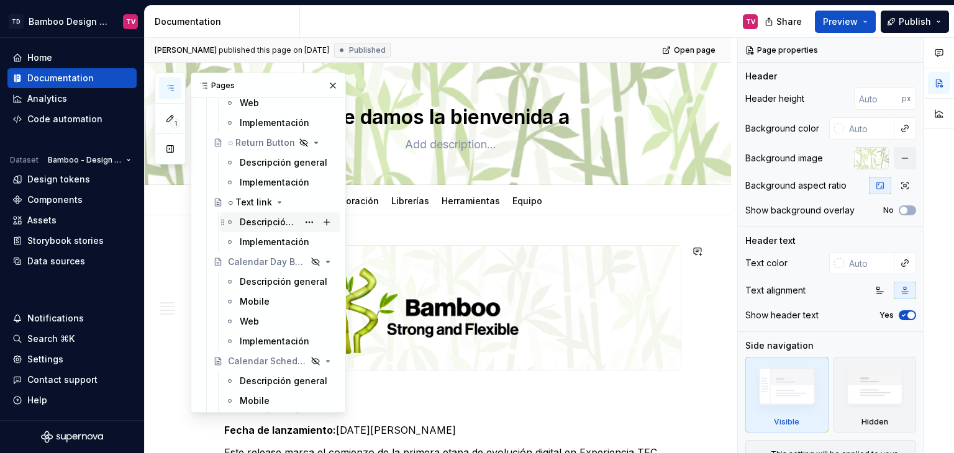
click at [256, 222] on div "Descripción general" at bounding box center [269, 222] width 58 height 12
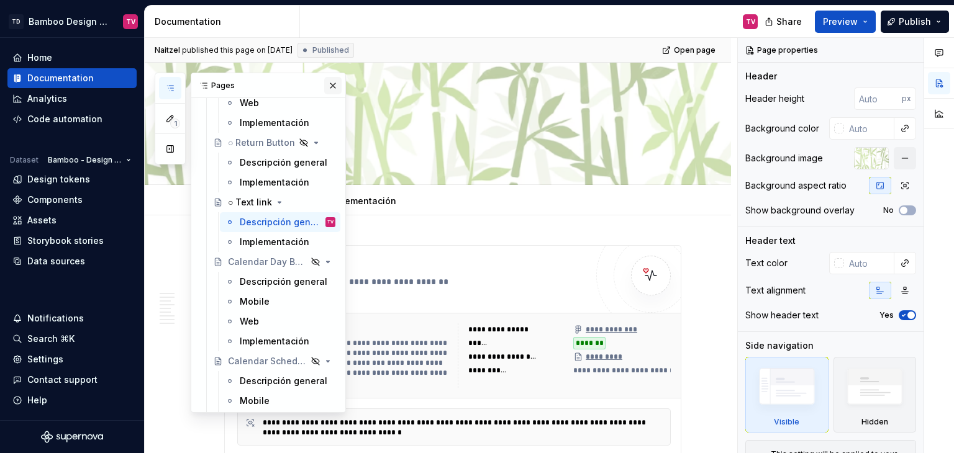
click at [324, 83] on button "button" at bounding box center [332, 85] width 17 height 17
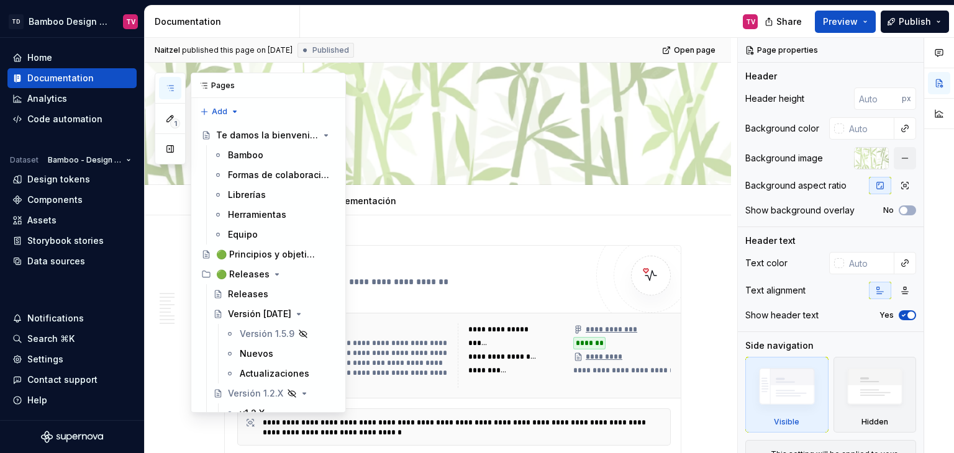
click at [169, 93] on icon "button" at bounding box center [170, 88] width 10 height 10
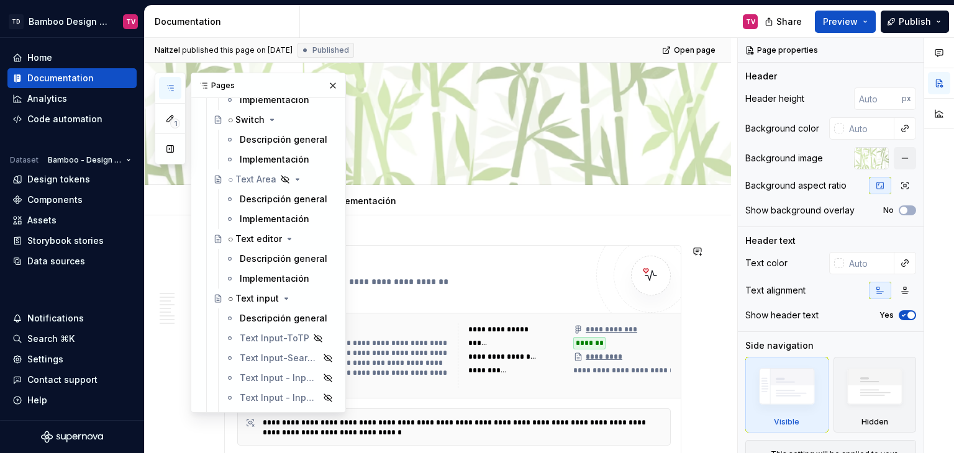
scroll to position [5402, 0]
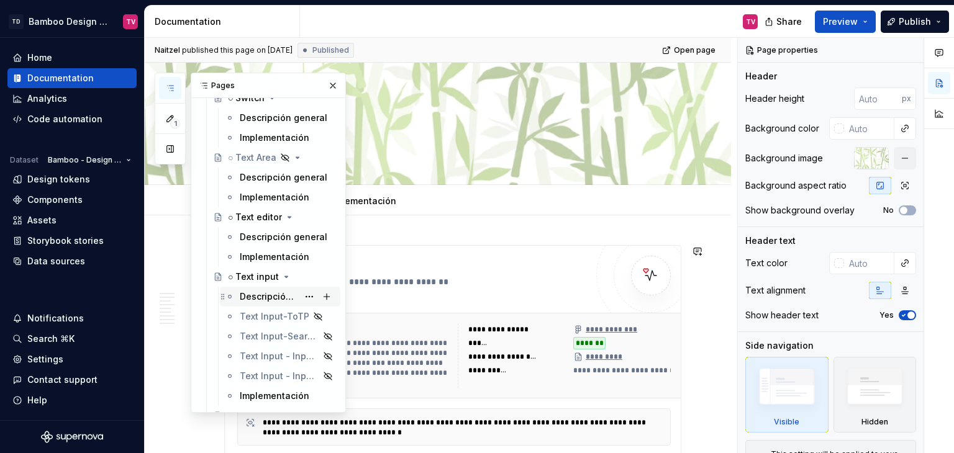
click at [247, 296] on div "Descripción general" at bounding box center [269, 297] width 58 height 12
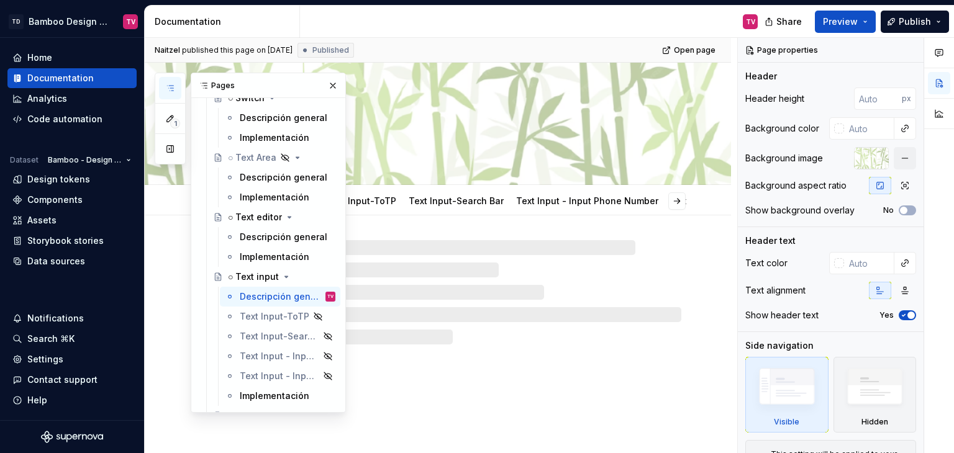
click at [324, 87] on button "button" at bounding box center [332, 85] width 17 height 17
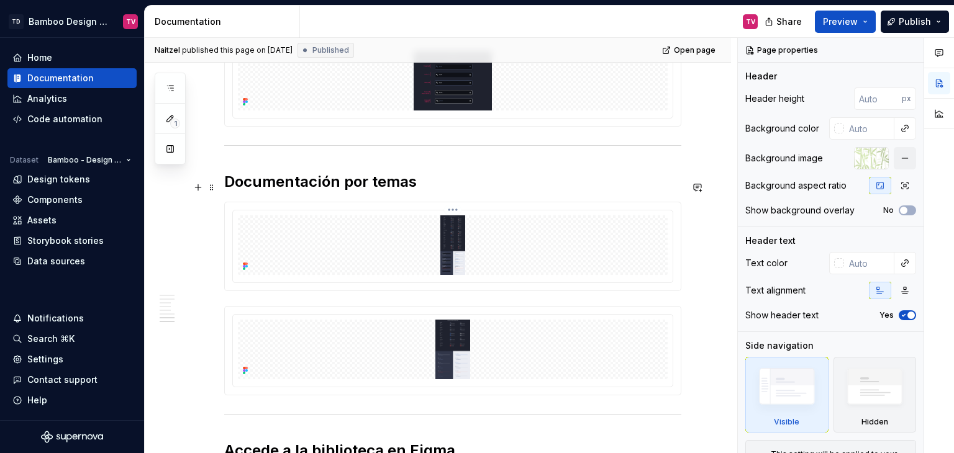
scroll to position [2976, 0]
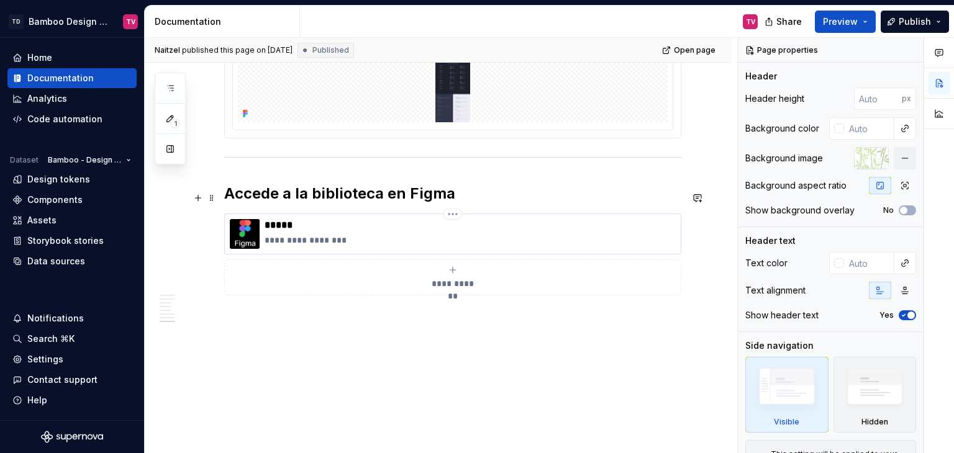
click at [338, 234] on p "**********" at bounding box center [470, 240] width 411 height 12
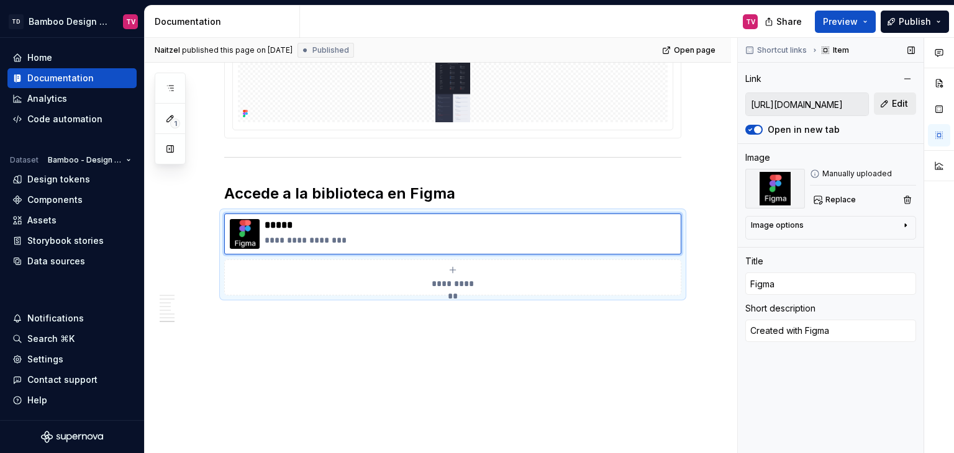
click at [897, 106] on span "Edit" at bounding box center [900, 103] width 16 height 12
type textarea "*"
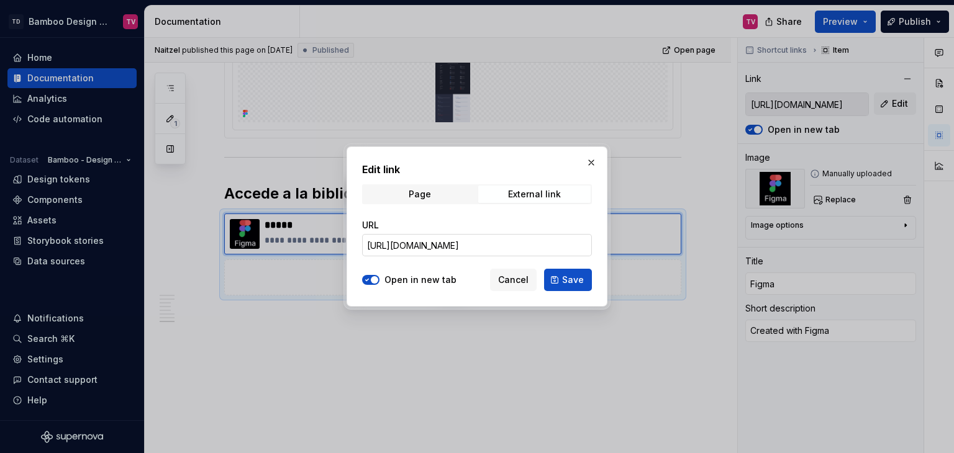
click at [476, 245] on input "[URL][DOMAIN_NAME]" at bounding box center [477, 245] width 230 height 22
paste input "design/LYk8AJb5RjQhRfPmRIdEQ9/Bamboo-Design-System---Documentation?node-id=9776…"
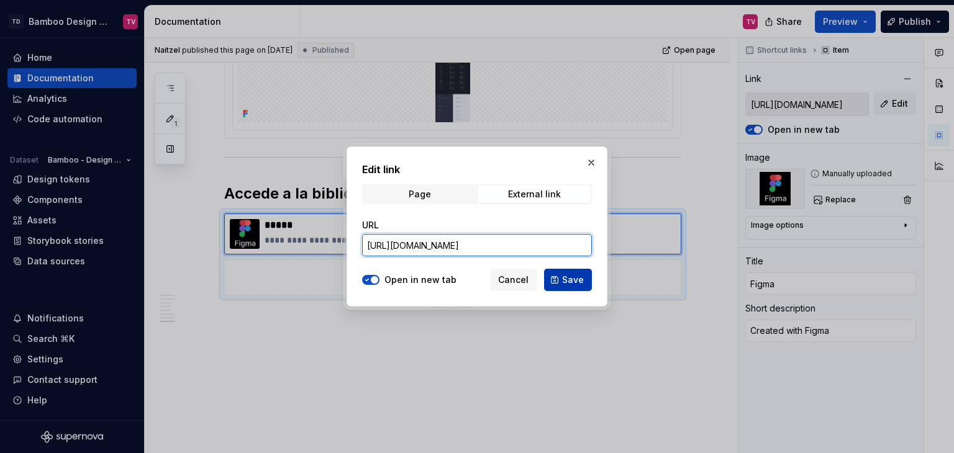
type input "[URL][DOMAIN_NAME]"
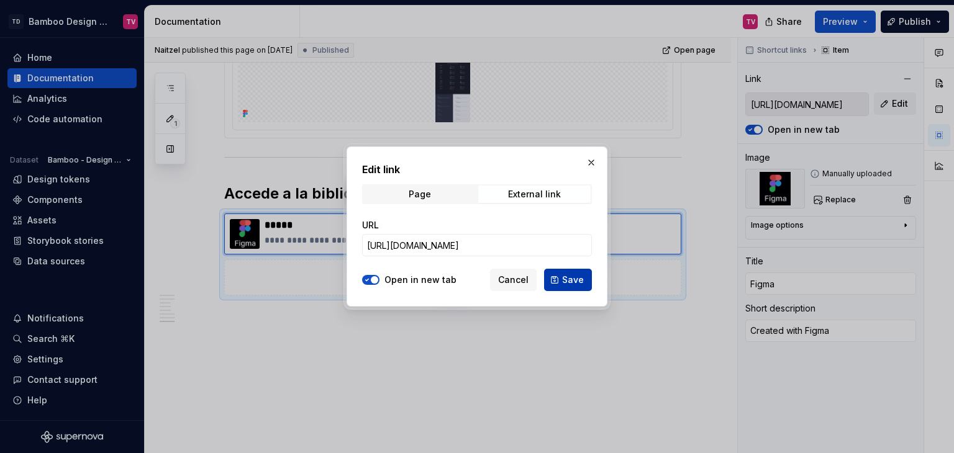
click at [559, 281] on button "Save" at bounding box center [568, 280] width 48 height 22
type textarea "*"
type input "[URL][DOMAIN_NAME]"
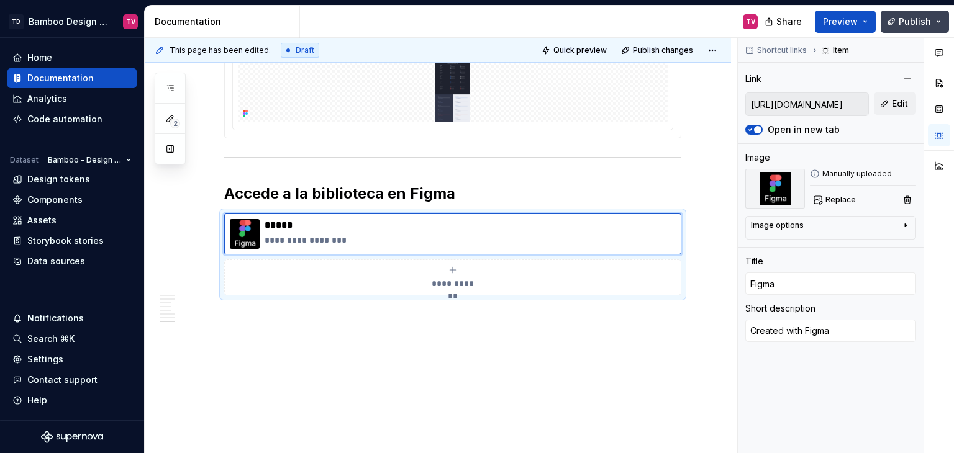
click at [913, 20] on span "Publish" at bounding box center [915, 22] width 32 height 12
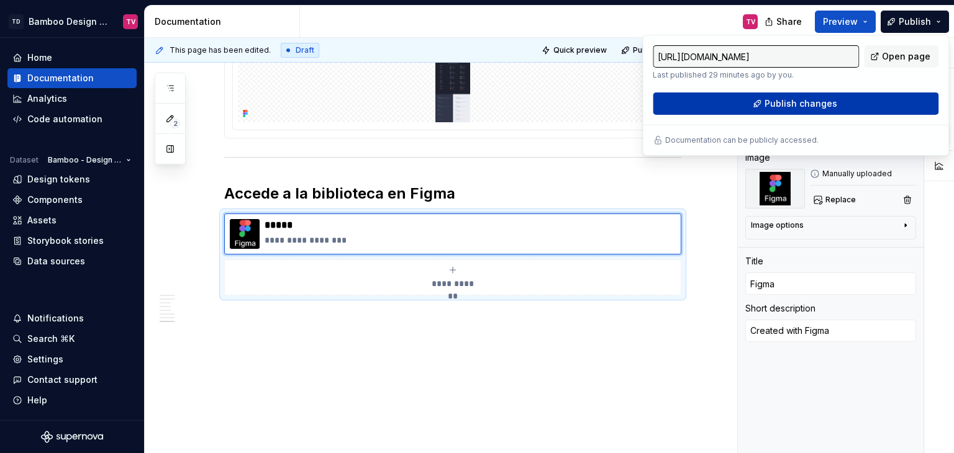
click at [810, 101] on span "Publish changes" at bounding box center [800, 103] width 73 height 12
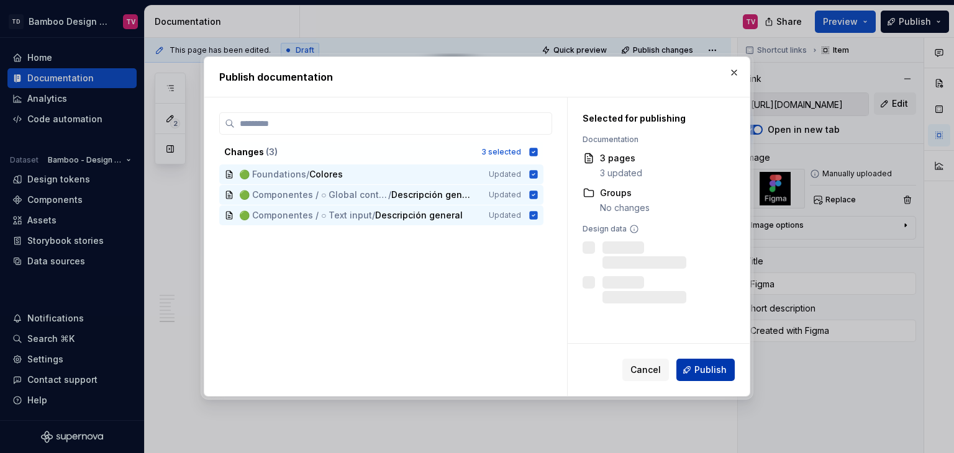
click at [694, 368] on button "Publish" at bounding box center [705, 370] width 58 height 22
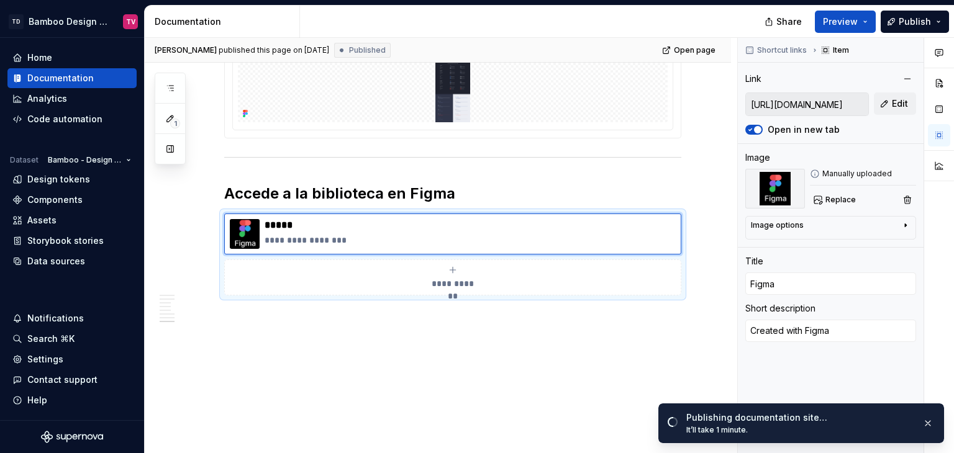
type textarea "*"
